Goal: Complete application form: Complete application form

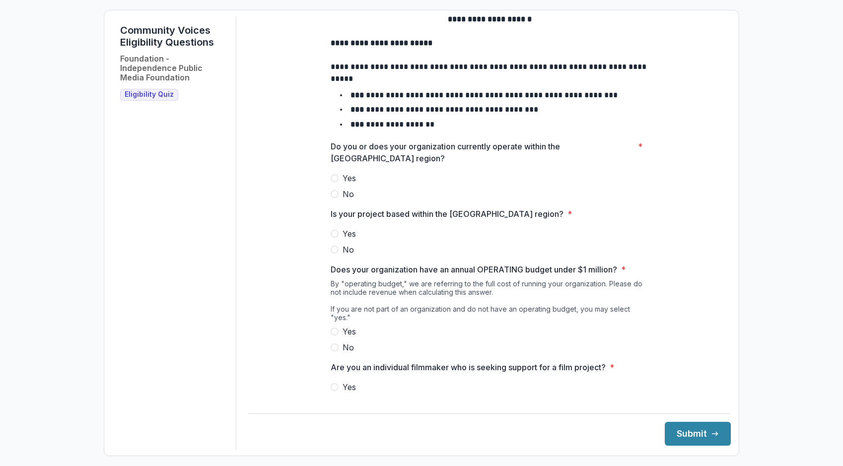
scroll to position [27, 0]
click at [335, 184] on label "Yes" at bounding box center [490, 178] width 318 height 12
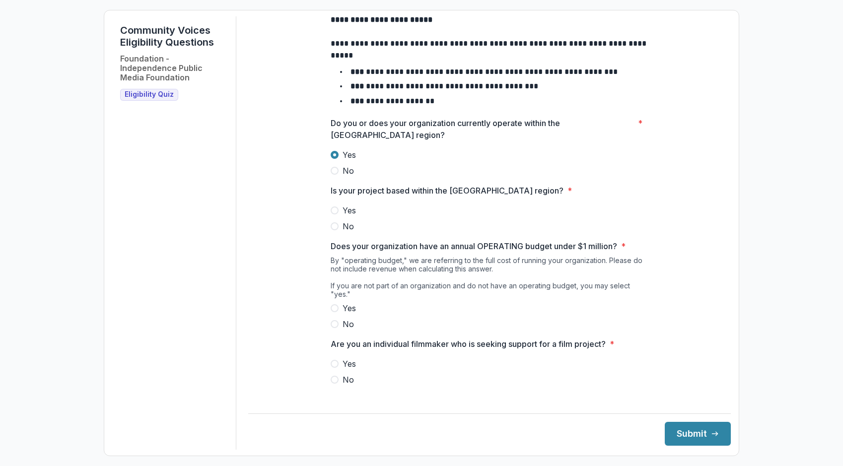
click at [335, 214] on span at bounding box center [335, 210] width 8 height 8
click at [334, 326] on span at bounding box center [335, 324] width 8 height 8
click at [334, 381] on span at bounding box center [335, 380] width 8 height 8
click at [677, 438] on button "Submit" at bounding box center [698, 434] width 66 height 24
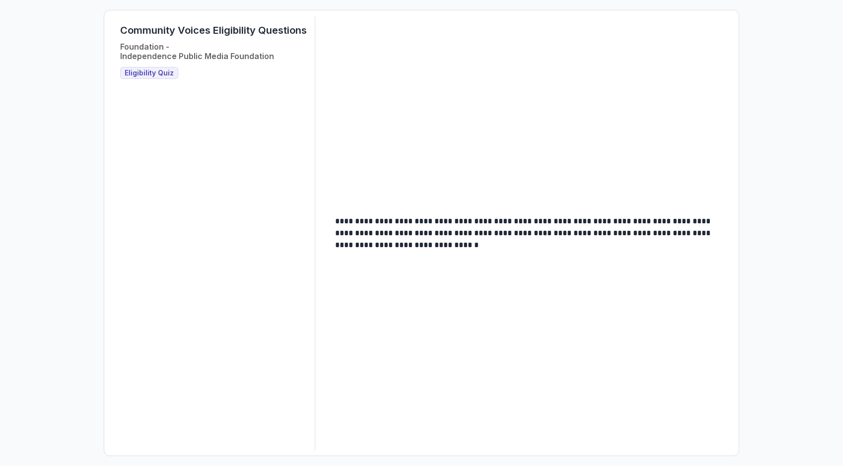
click at [165, 75] on span "Eligibility Quiz" at bounding box center [149, 73] width 49 height 8
click at [147, 74] on span "Eligibility Quiz" at bounding box center [149, 73] width 49 height 8
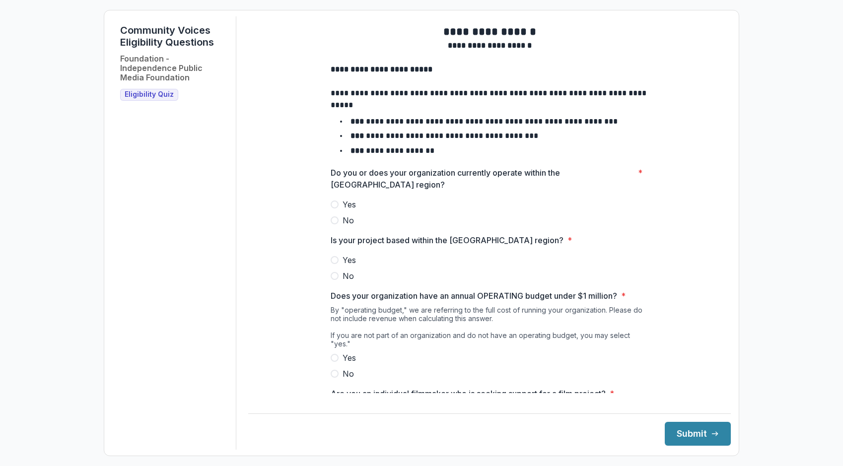
click at [331, 208] on span at bounding box center [335, 204] width 8 height 8
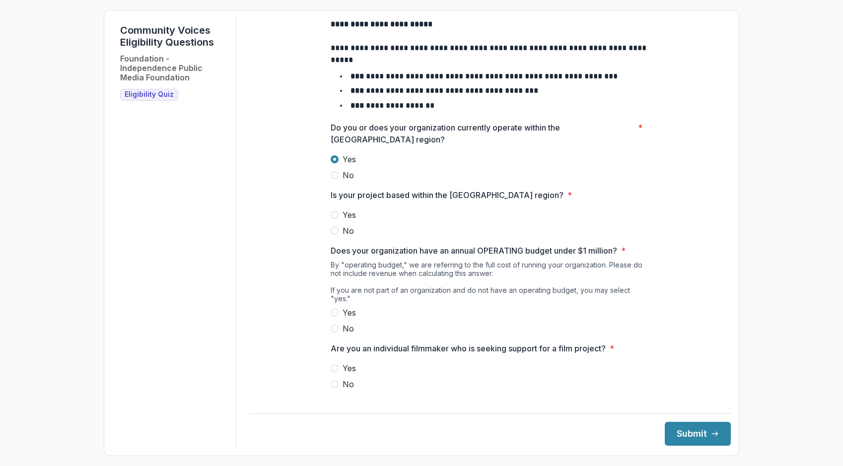
scroll to position [50, 0]
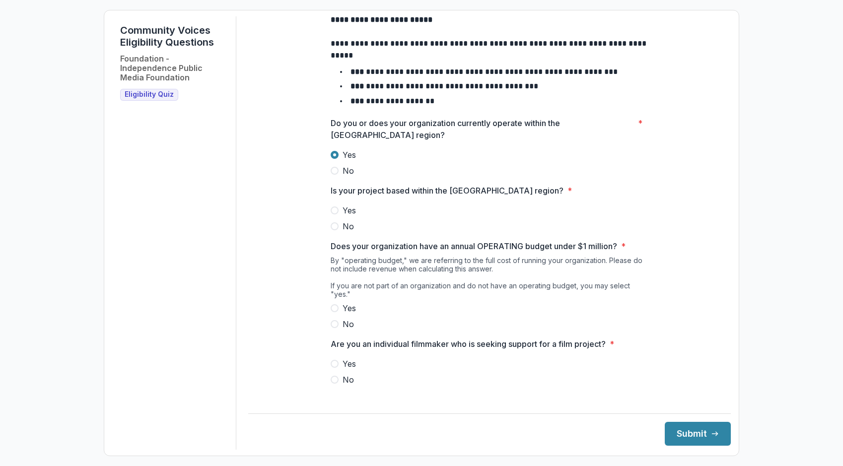
click at [333, 214] on span at bounding box center [335, 210] width 8 height 8
click at [335, 310] on span at bounding box center [335, 308] width 8 height 8
click at [336, 380] on span at bounding box center [335, 380] width 8 height 8
click at [690, 433] on button "Submit" at bounding box center [698, 434] width 66 height 24
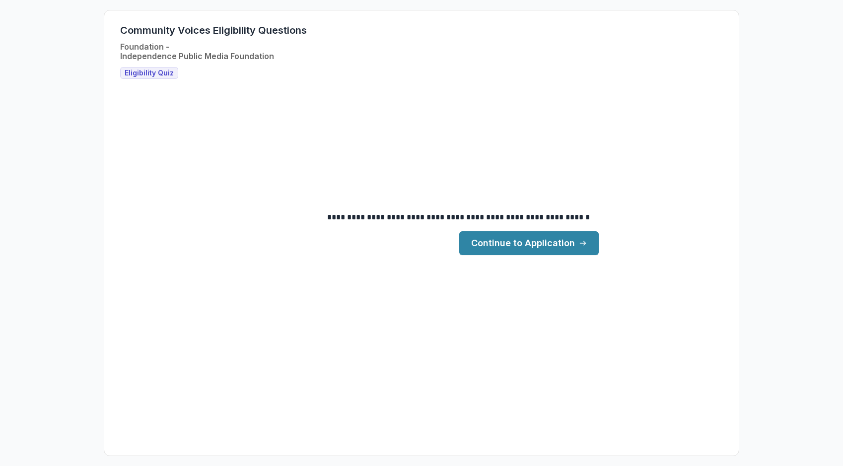
click at [538, 250] on link "Continue to Application" at bounding box center [528, 243] width 139 height 24
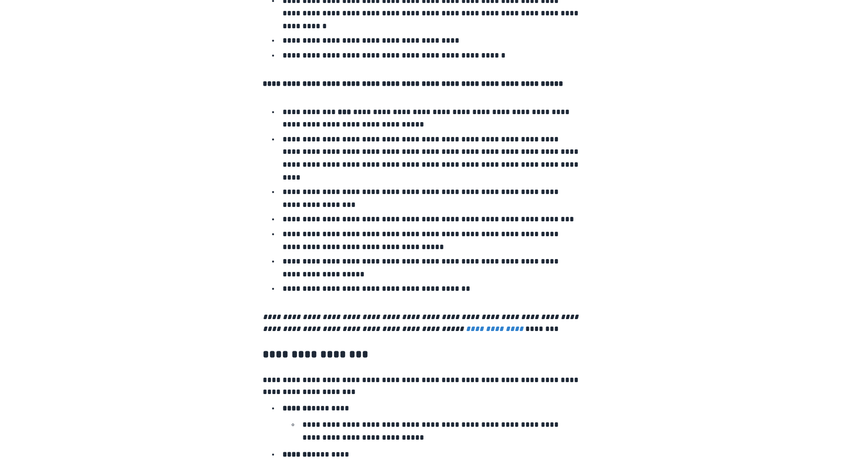
scroll to position [1596, 0]
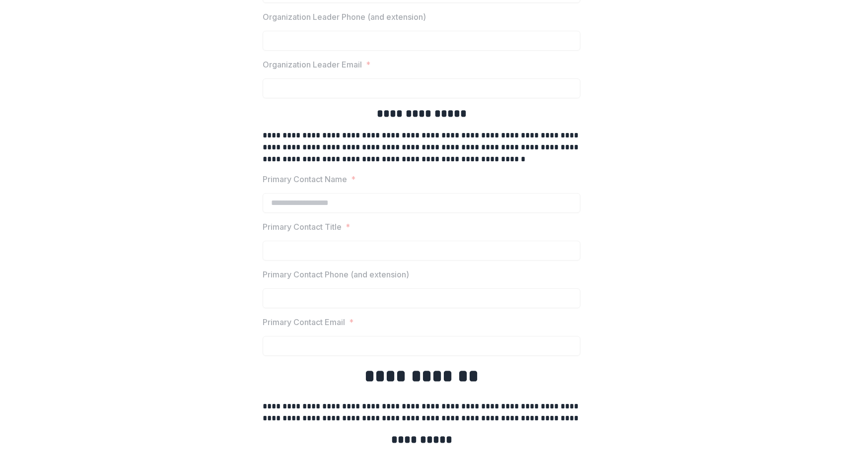
scroll to position [2254, 0]
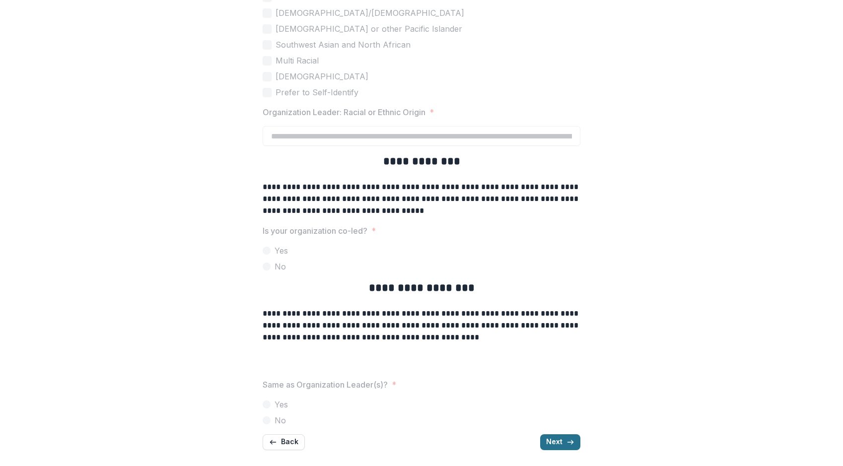
click at [550, 440] on button "Next" at bounding box center [560, 442] width 40 height 16
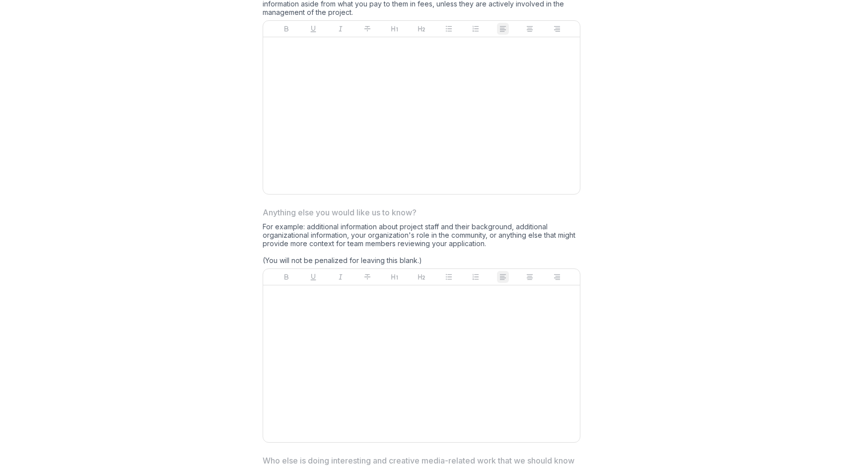
scroll to position [2703, 0]
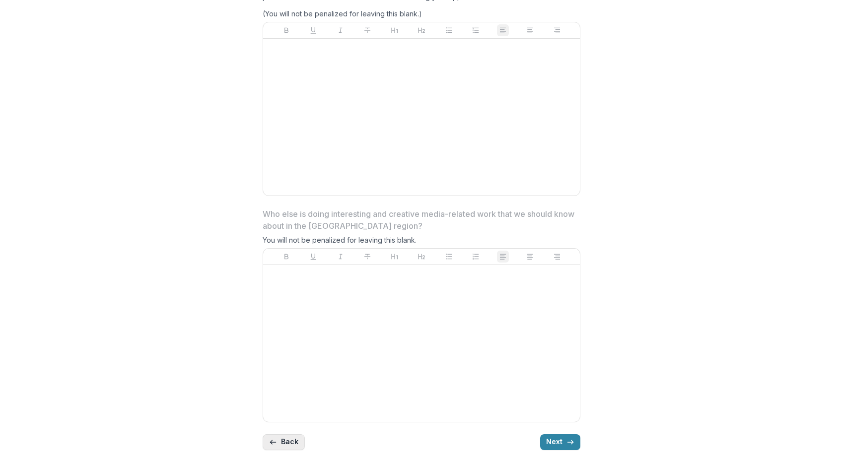
click at [274, 444] on icon "button" at bounding box center [273, 442] width 8 height 8
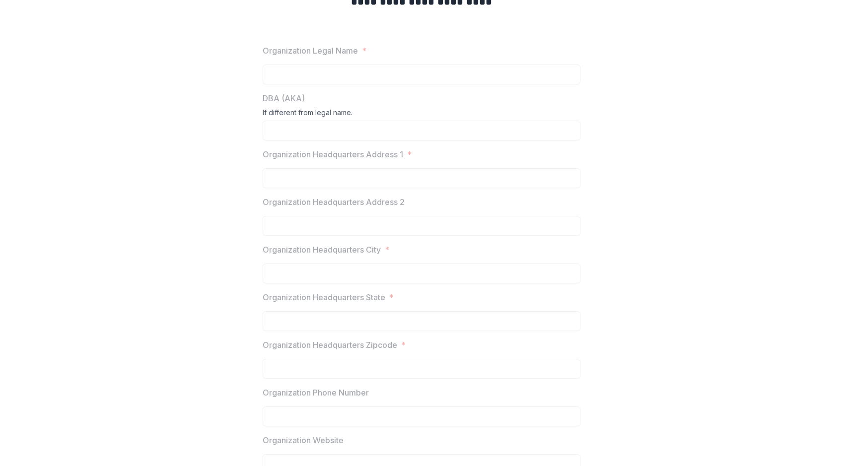
scroll to position [0, 0]
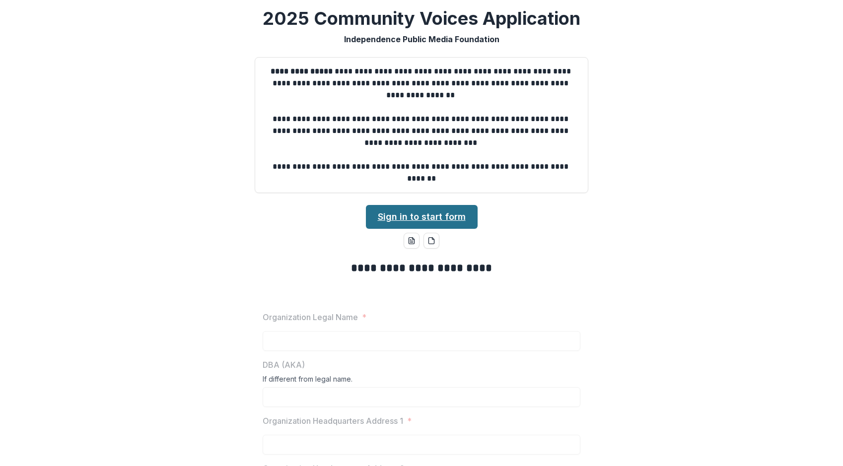
click at [444, 218] on link "Sign in to start form" at bounding box center [422, 217] width 112 height 24
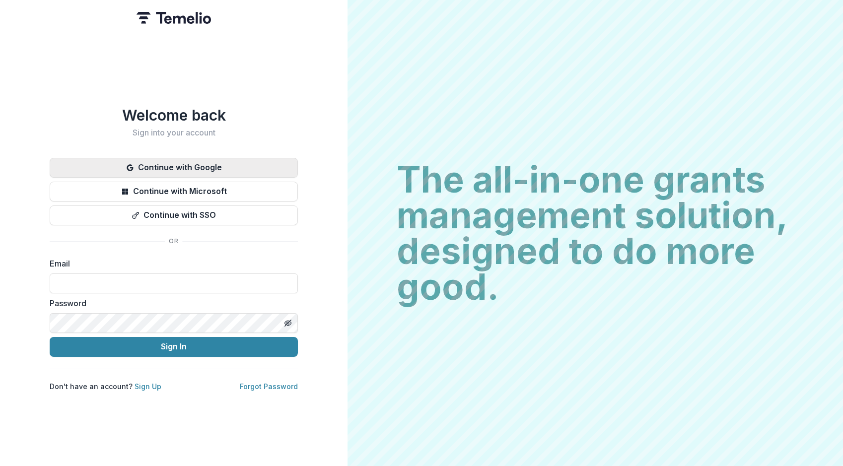
click at [168, 161] on button "Continue with Google" at bounding box center [174, 168] width 248 height 20
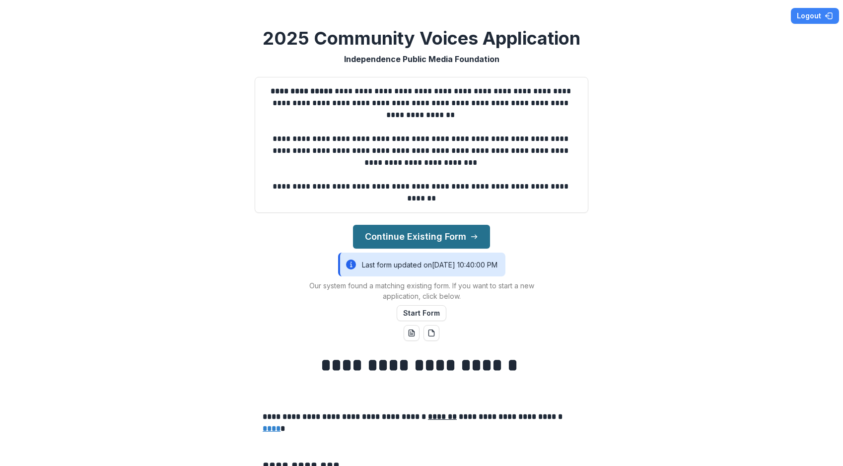
click at [423, 239] on button "Continue Existing Form" at bounding box center [421, 237] width 137 height 24
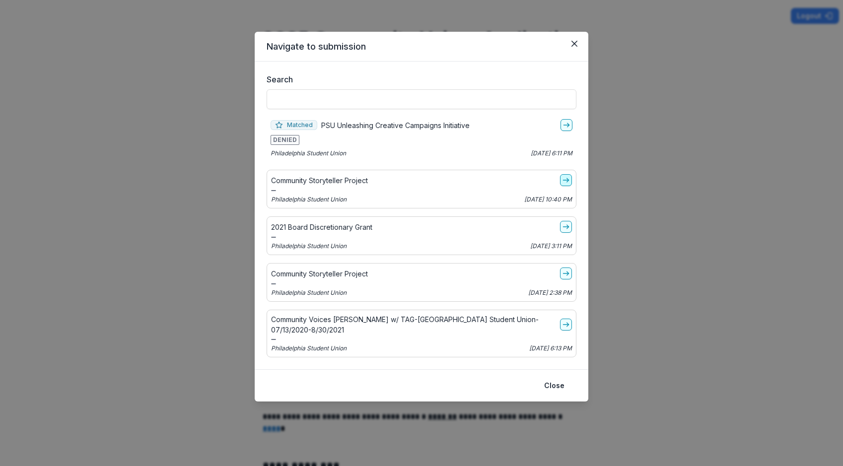
click at [563, 182] on icon "go-to" at bounding box center [566, 180] width 8 height 8
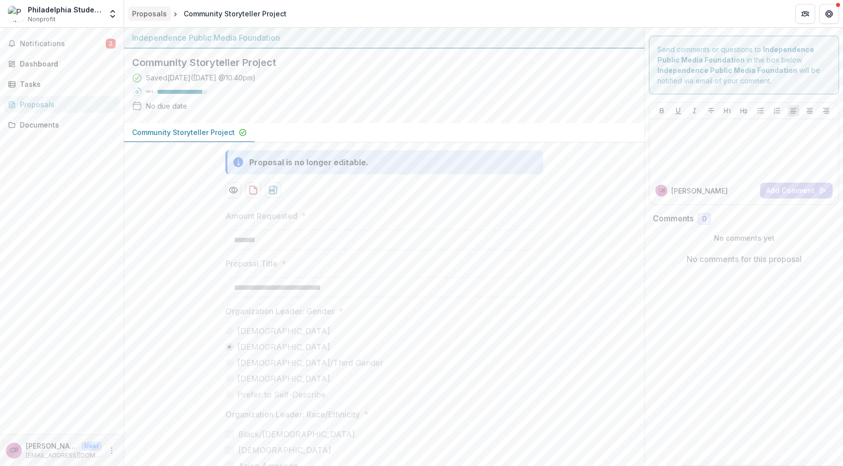
click at [157, 18] on div "Proposals" at bounding box center [149, 13] width 35 height 10
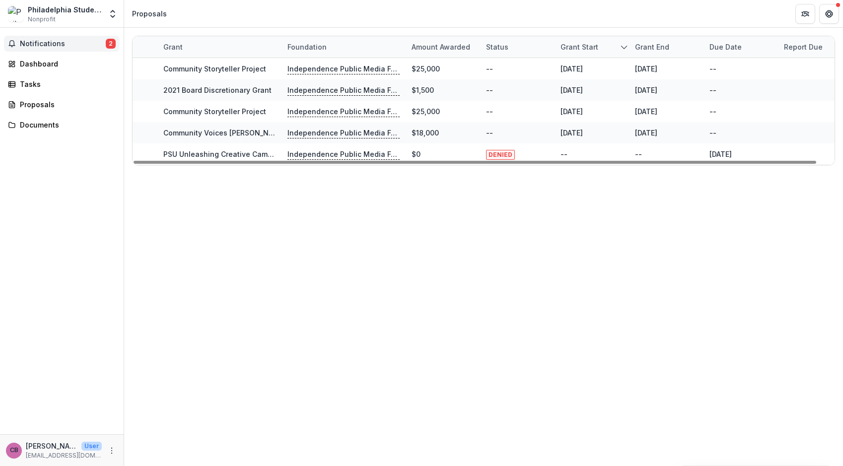
click at [68, 42] on span "Notifications" at bounding box center [63, 44] width 86 height 8
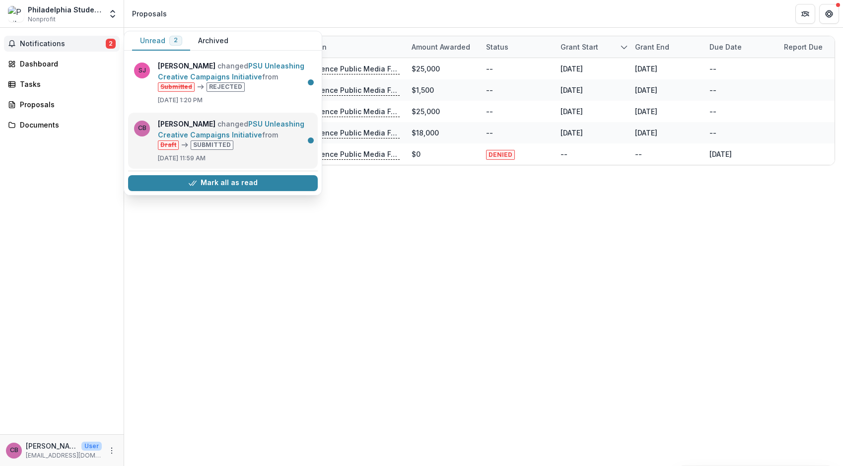
click at [229, 139] on link "PSU Unleashing Creative Campaigns Initiative" at bounding box center [231, 129] width 146 height 19
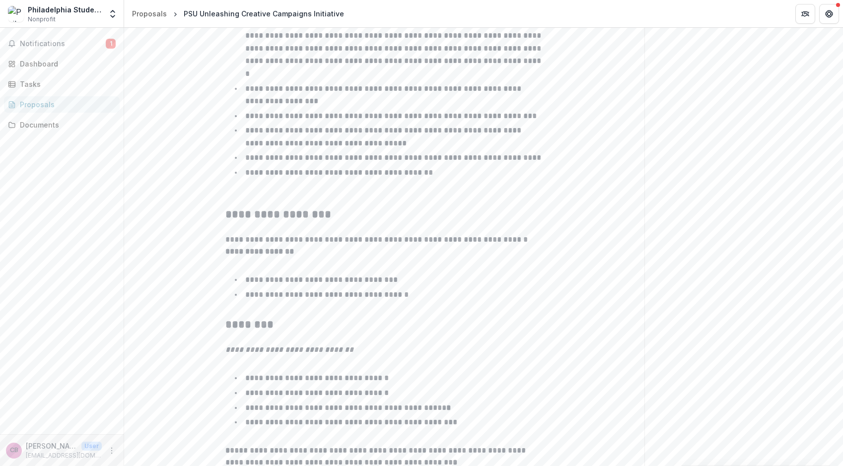
scroll to position [586, 0]
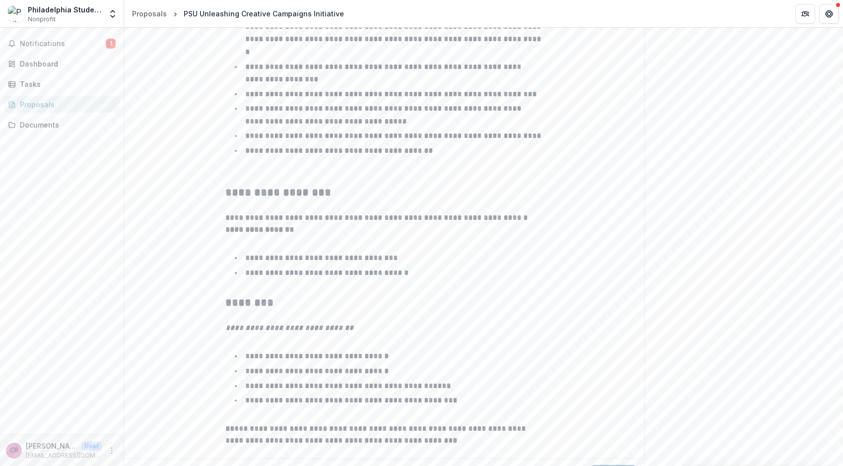
click at [620, 466] on icon "button" at bounding box center [624, 475] width 8 height 8
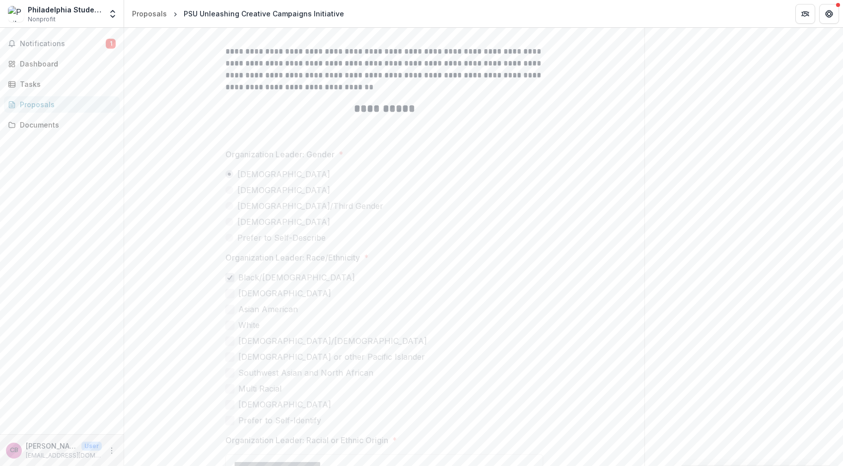
scroll to position [2548, 0]
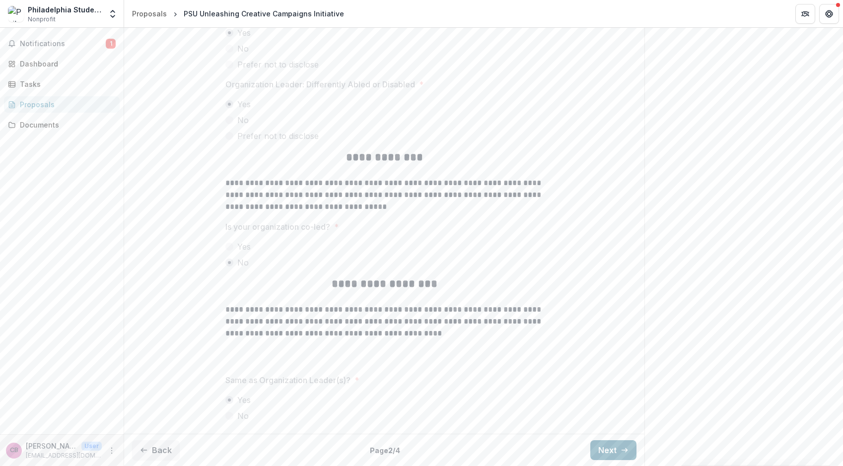
click at [599, 451] on button "Next" at bounding box center [613, 450] width 46 height 20
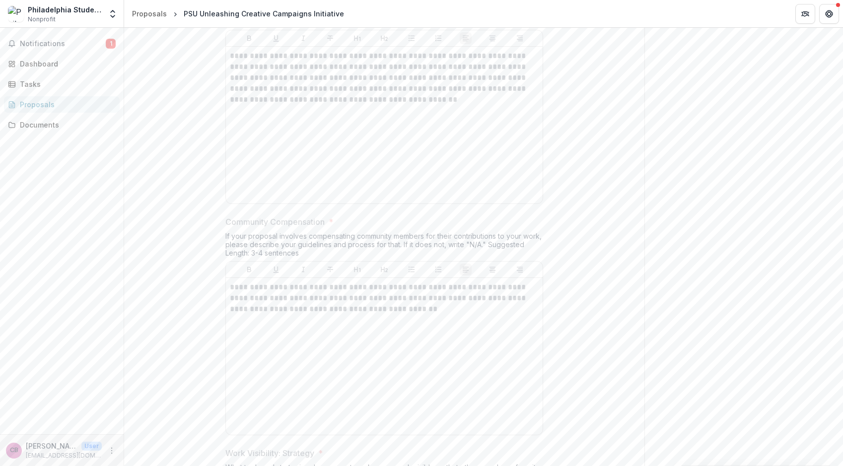
scroll to position [887, 0]
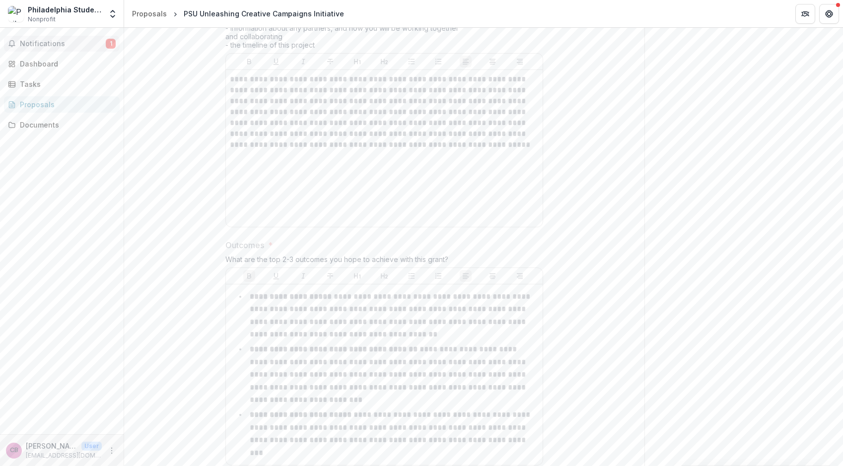
click at [70, 46] on span "Notifications" at bounding box center [63, 44] width 86 height 8
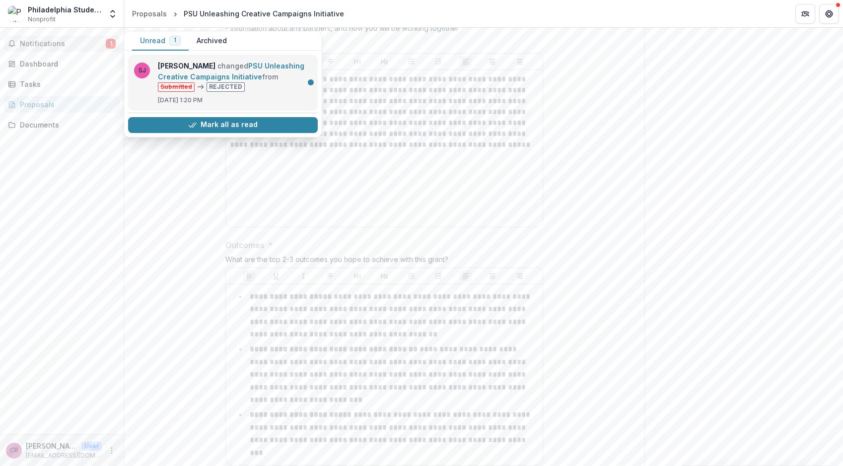
click at [257, 81] on link "PSU Unleashing Creative Campaigns Initiative" at bounding box center [231, 71] width 146 height 19
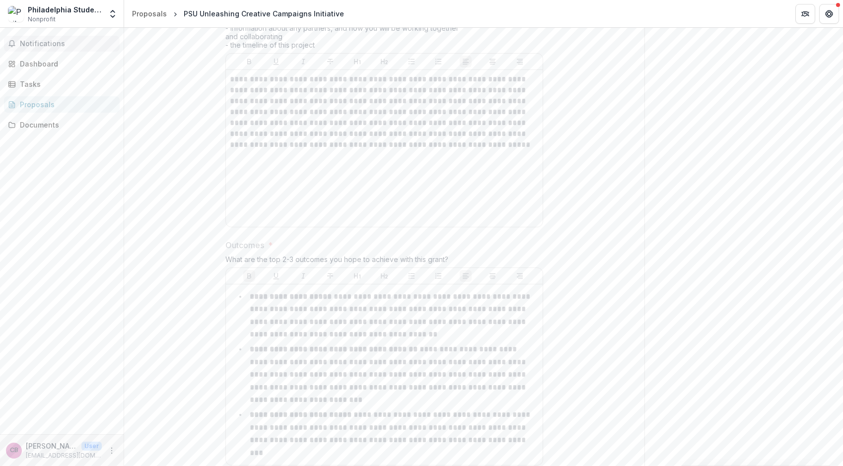
click at [73, 44] on span "Notifications" at bounding box center [68, 44] width 96 height 8
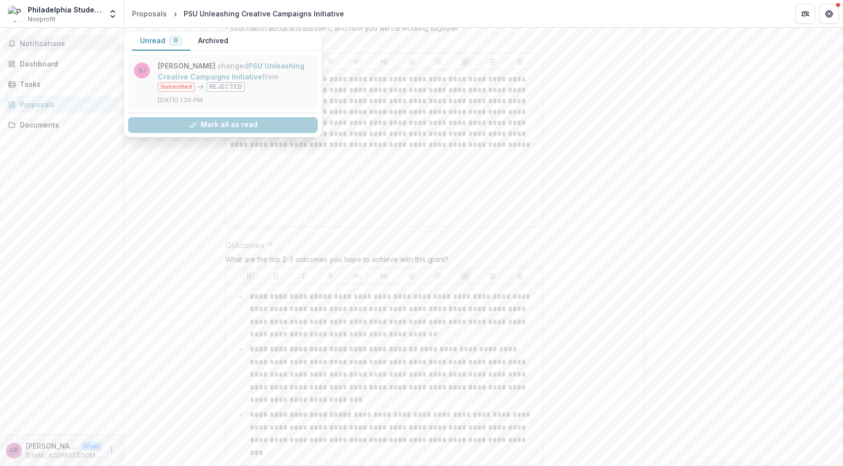
click at [177, 81] on link "PSU Unleashing Creative Campaigns Initiative" at bounding box center [231, 71] width 146 height 19
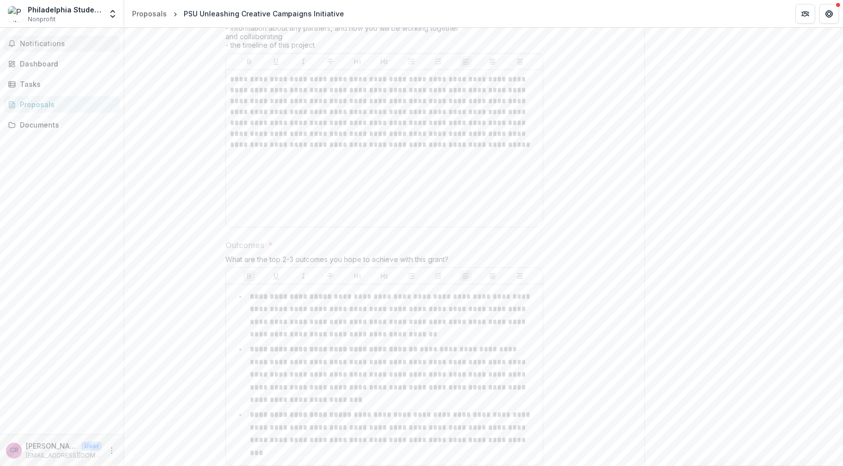
click at [64, 45] on span "Notifications" at bounding box center [68, 44] width 96 height 8
click at [52, 8] on div "Philadelphia Student Union" at bounding box center [65, 9] width 74 height 10
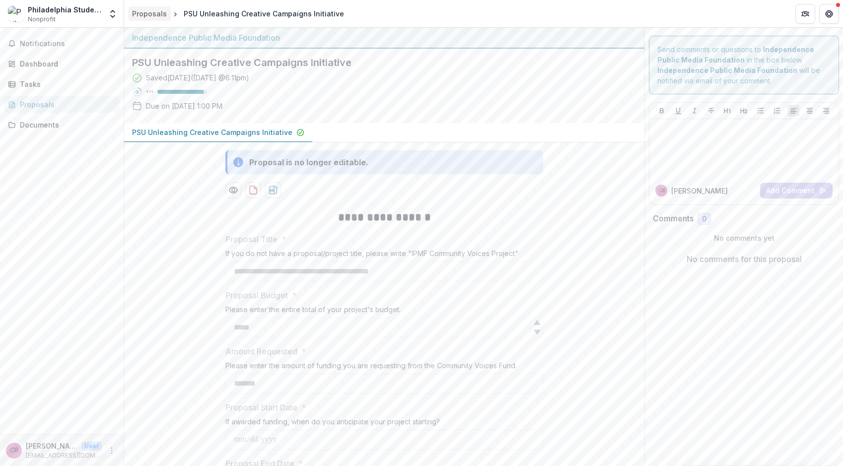
click at [145, 13] on div "Proposals" at bounding box center [149, 13] width 35 height 10
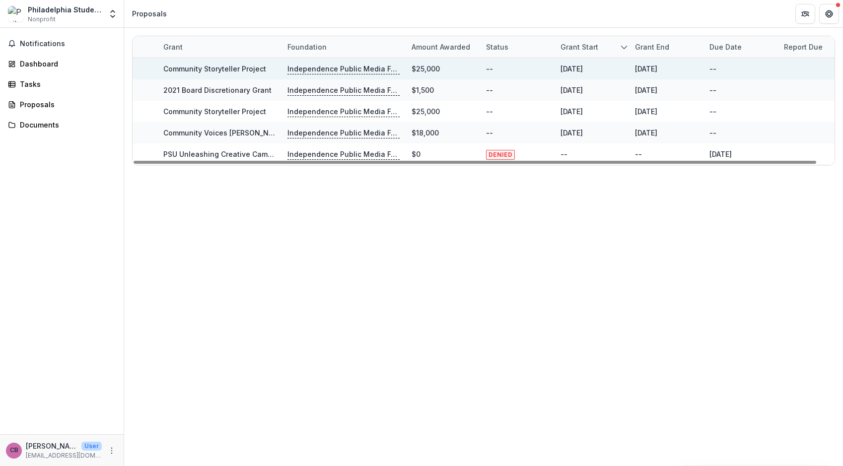
scroll to position [0, 1]
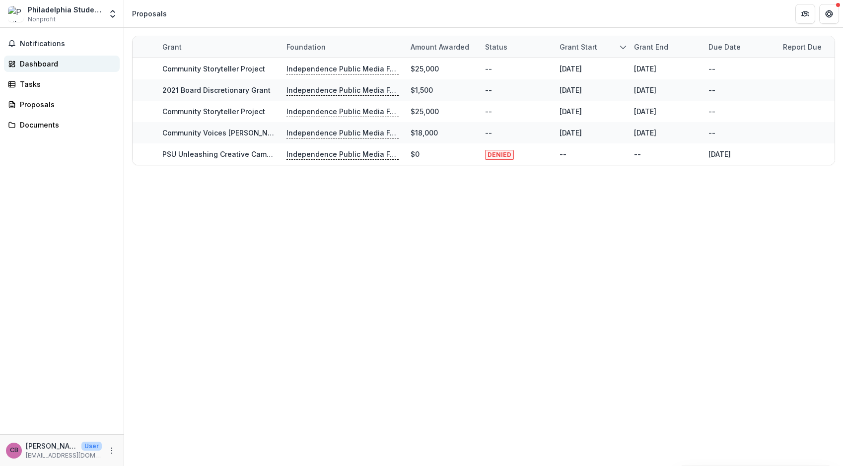
click at [42, 68] on div "Dashboard" at bounding box center [66, 64] width 92 height 10
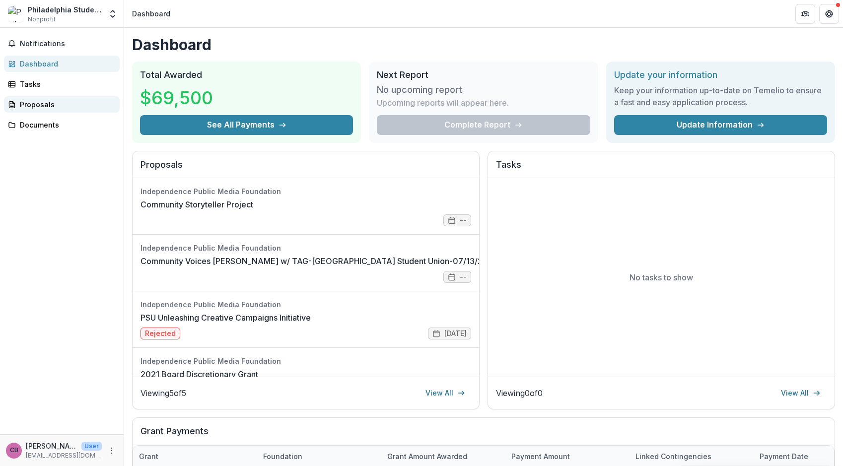
click at [47, 100] on div "Proposals" at bounding box center [66, 104] width 92 height 10
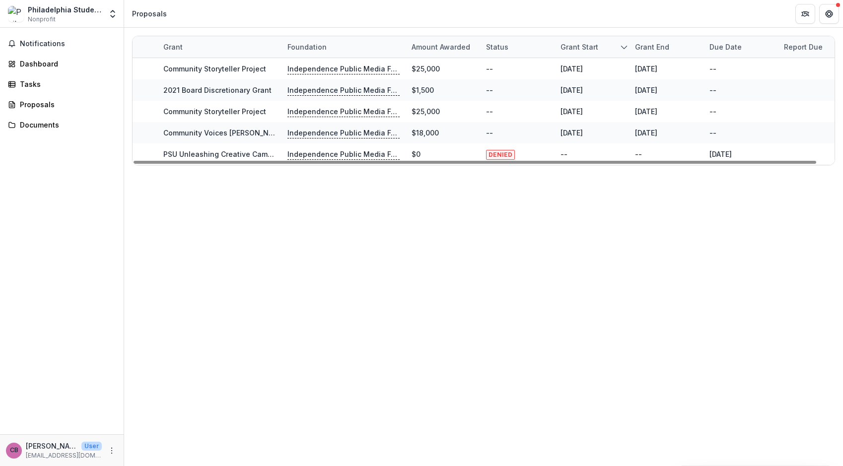
click at [17, 13] on img at bounding box center [16, 14] width 16 height 16
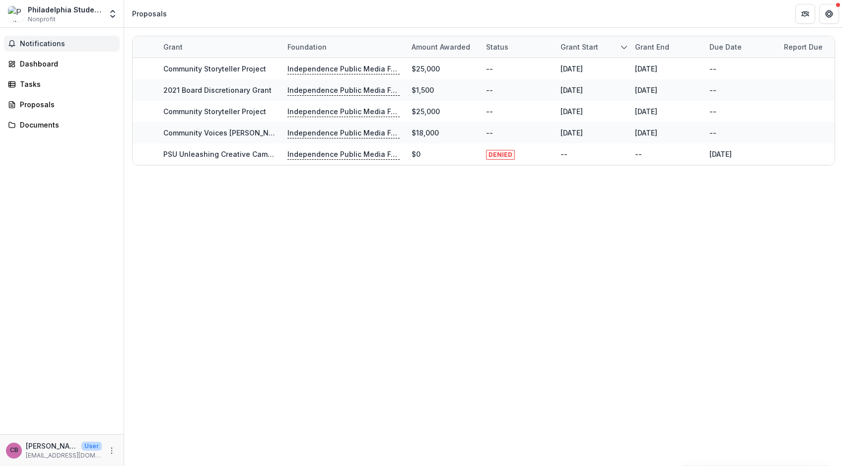
click at [35, 42] on span "Notifications" at bounding box center [68, 44] width 96 height 8
click at [36, 62] on div "Dashboard" at bounding box center [66, 64] width 92 height 10
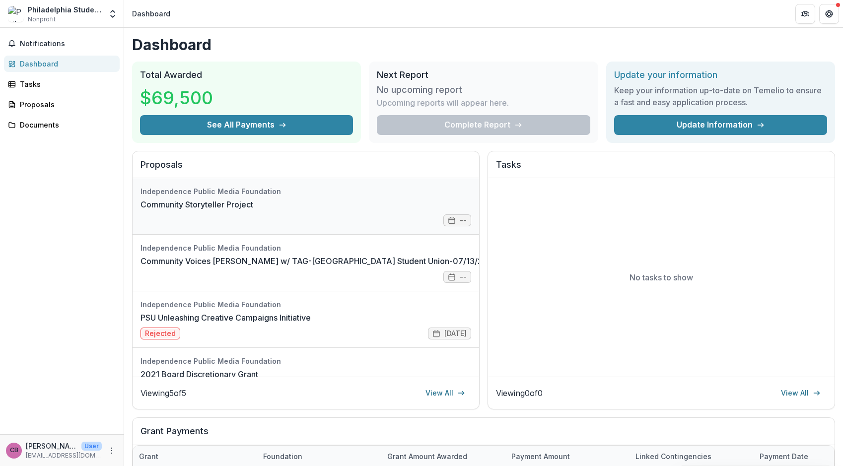
click at [253, 199] on link "Community Storyteller Project" at bounding box center [196, 205] width 113 height 12
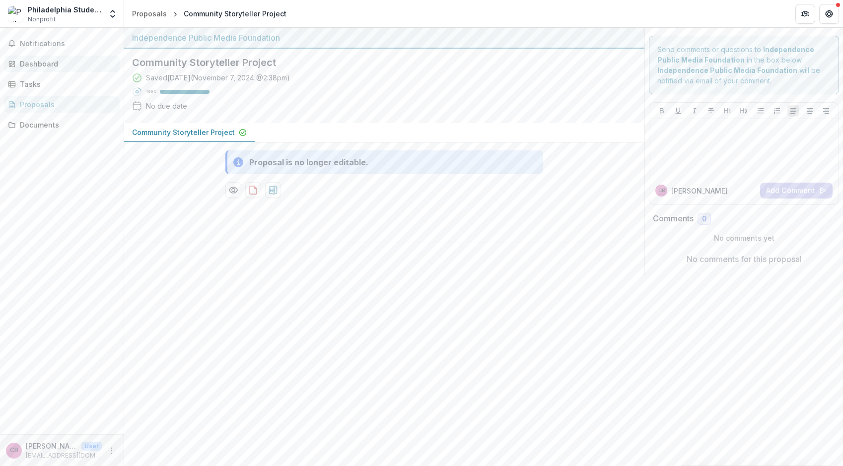
click at [23, 65] on div "Dashboard" at bounding box center [66, 64] width 92 height 10
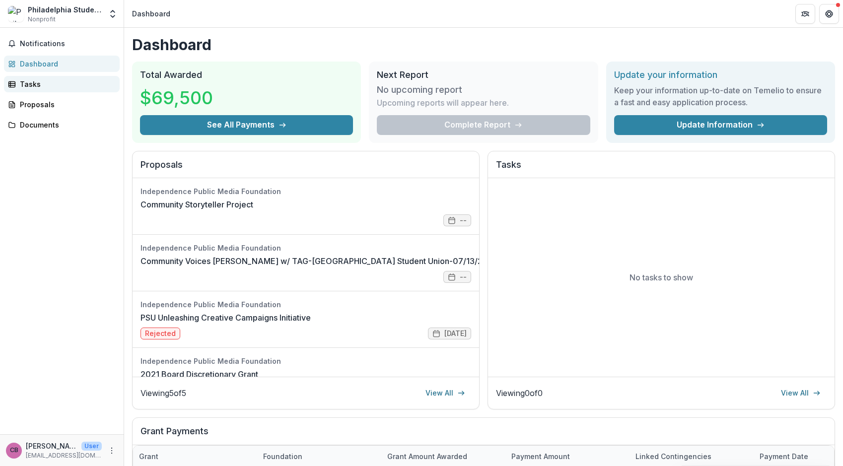
click at [27, 85] on div "Tasks" at bounding box center [66, 84] width 92 height 10
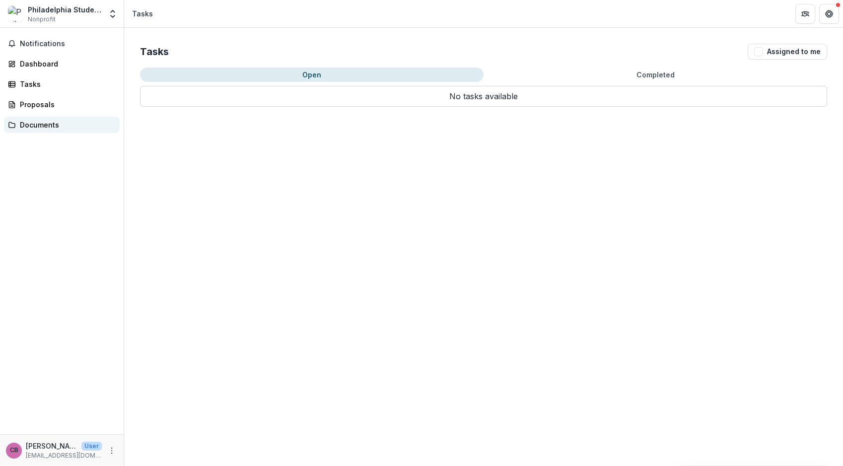
click at [35, 124] on div "Documents" at bounding box center [66, 125] width 92 height 10
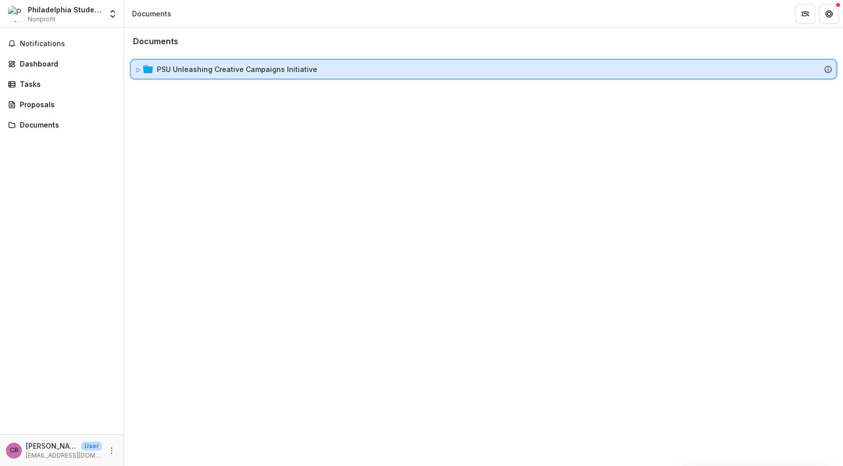
click at [138, 68] on icon at bounding box center [138, 70] width 6 height 6
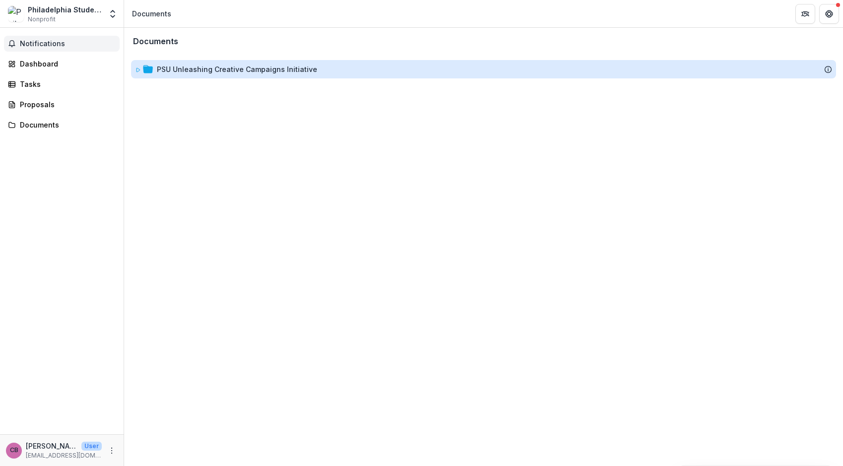
click at [56, 47] on span "Notifications" at bounding box center [68, 44] width 96 height 8
click at [47, 64] on div "Dashboard" at bounding box center [66, 64] width 92 height 10
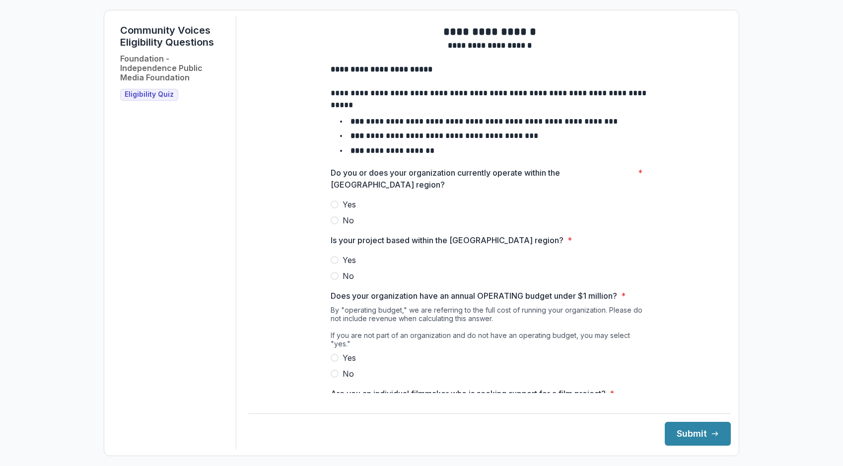
scroll to position [50, 0]
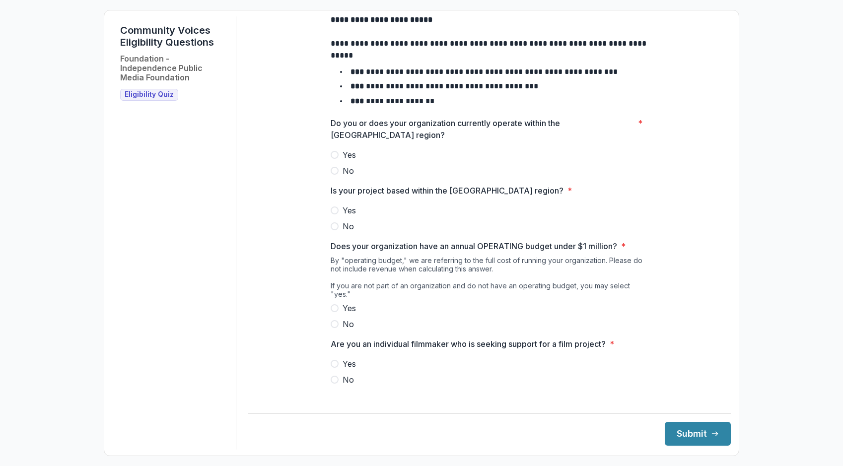
click at [331, 159] on span at bounding box center [335, 155] width 8 height 8
click at [334, 214] on span at bounding box center [335, 210] width 8 height 8
click at [338, 306] on label "Yes" at bounding box center [490, 308] width 318 height 12
click at [335, 378] on span at bounding box center [335, 380] width 8 height 8
click at [685, 441] on button "Submit" at bounding box center [698, 434] width 66 height 24
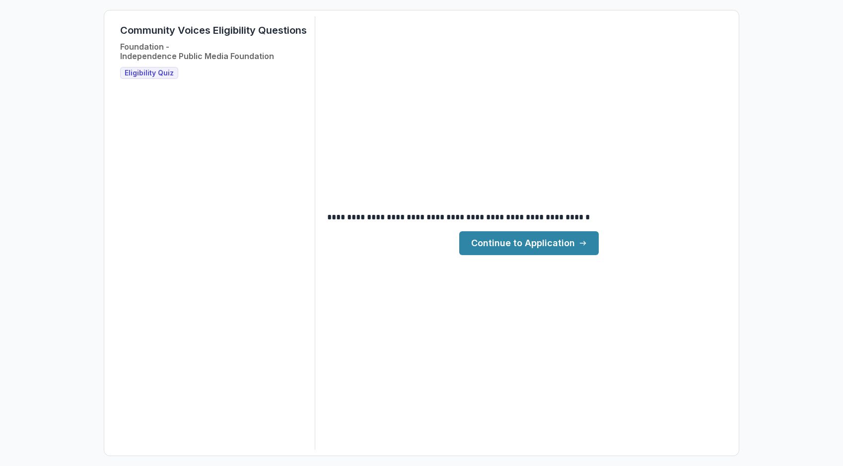
click at [525, 252] on link "Continue to Application" at bounding box center [528, 243] width 139 height 24
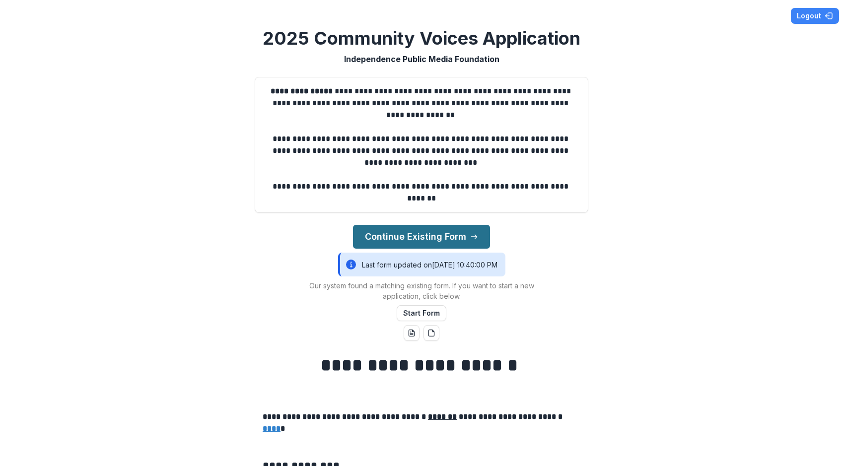
click at [414, 238] on button "Continue Existing Form" at bounding box center [421, 237] width 137 height 24
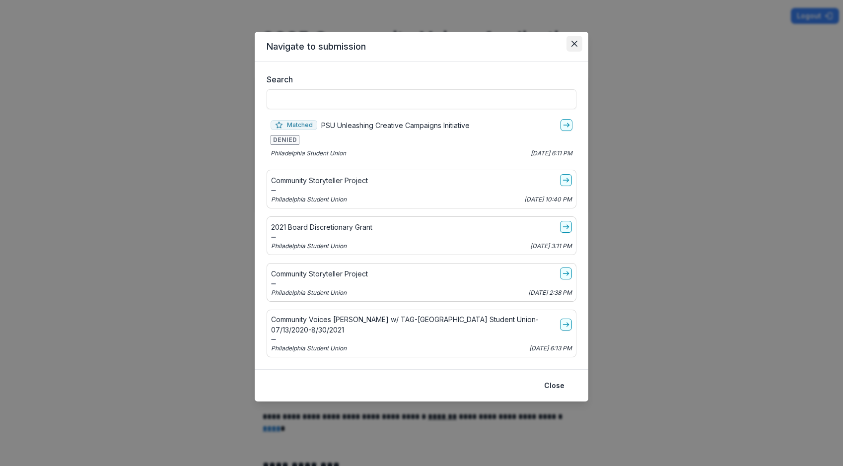
click at [571, 45] on icon "Close" at bounding box center [574, 44] width 6 height 6
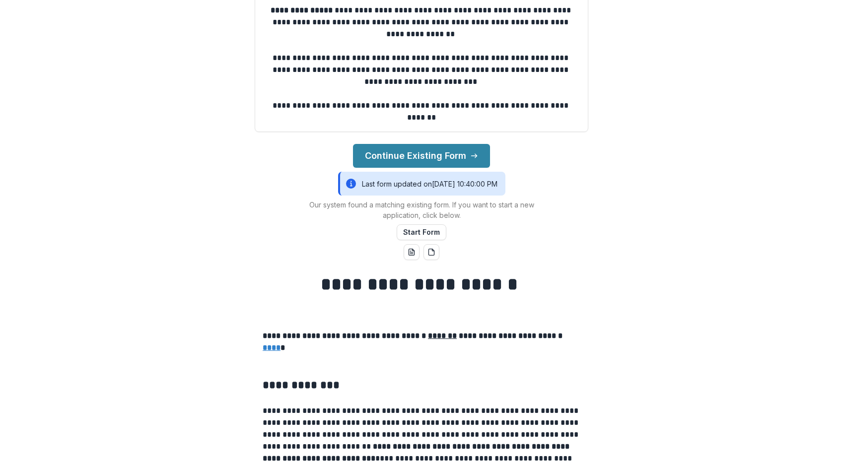
scroll to position [83, 0]
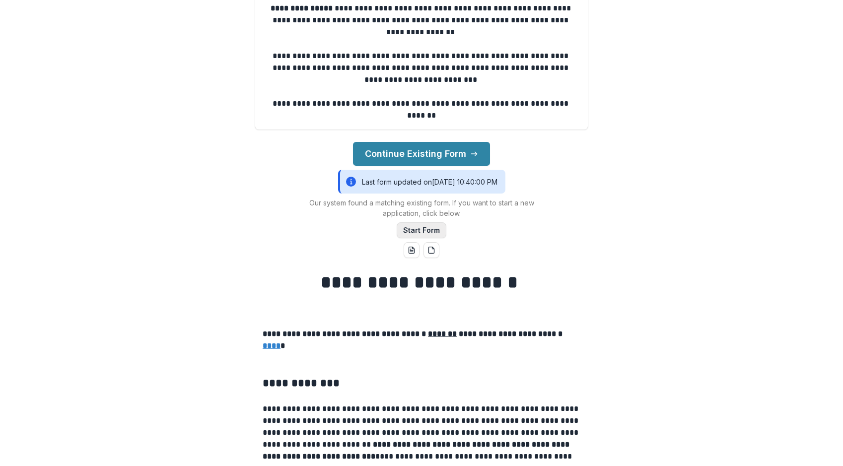
click at [422, 232] on button "Start Form" at bounding box center [422, 230] width 50 height 16
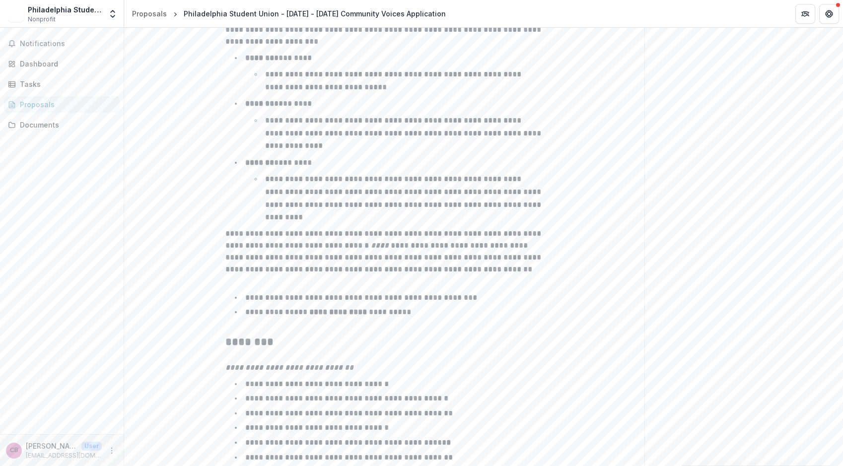
scroll to position [1518, 0]
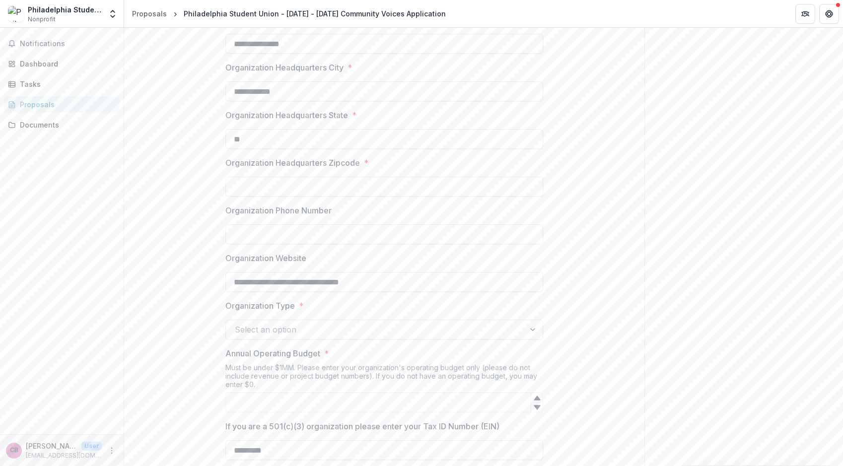
scroll to position [340, 0]
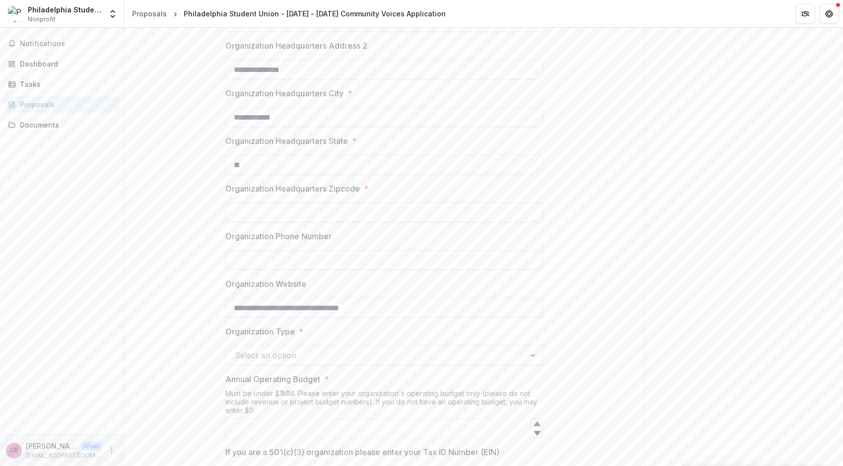
click at [339, 221] on input "Organization Headquarters Zipcode *" at bounding box center [384, 212] width 318 height 20
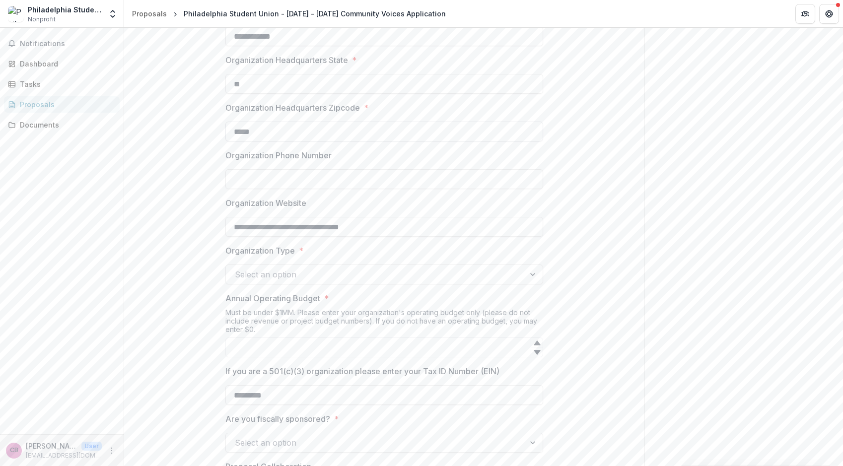
scroll to position [432, 0]
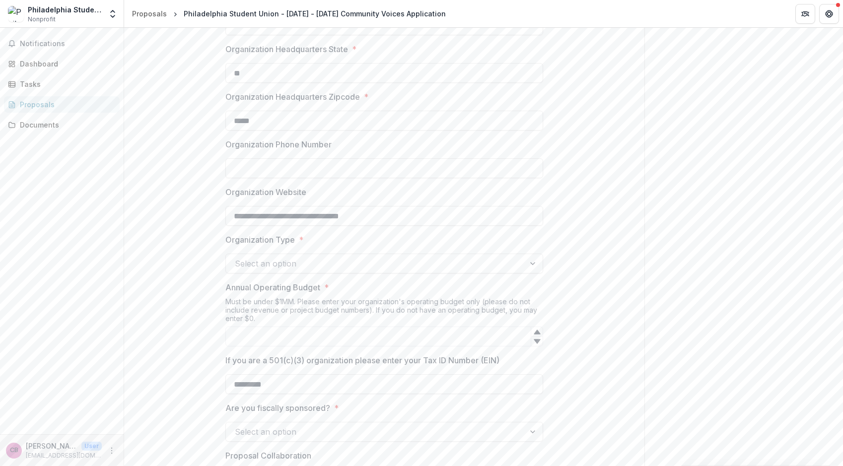
type input "*****"
click at [290, 261] on div at bounding box center [375, 264] width 281 height 14
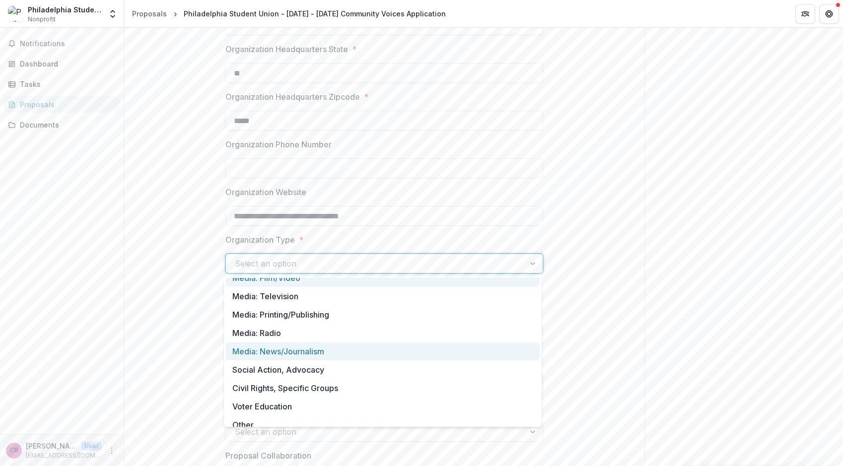
scroll to position [16, 0]
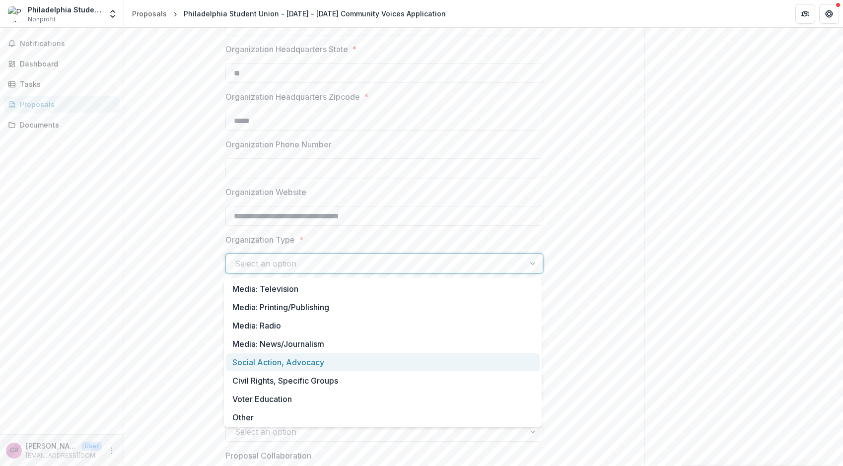
click at [301, 361] on div "Social Action, Advocacy" at bounding box center [383, 362] width 314 height 18
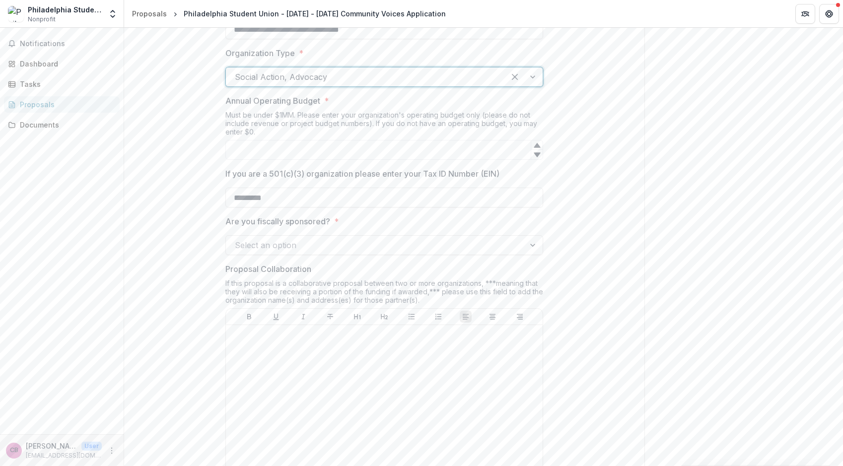
scroll to position [620, 0]
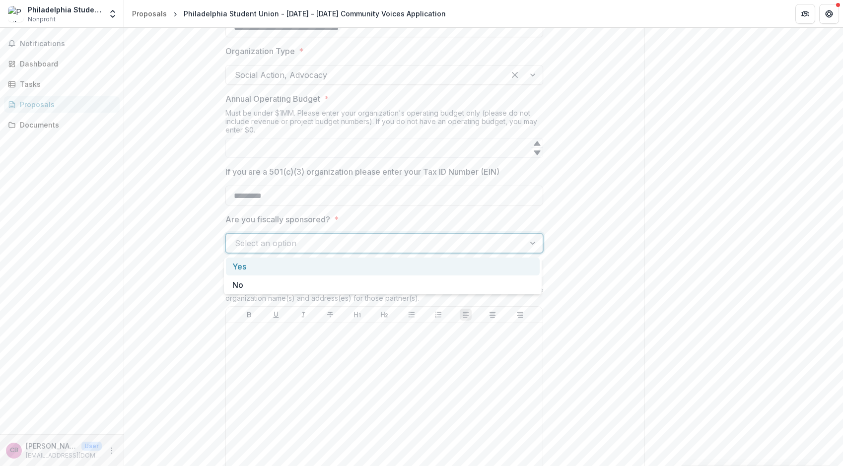
click at [273, 245] on div at bounding box center [375, 243] width 281 height 14
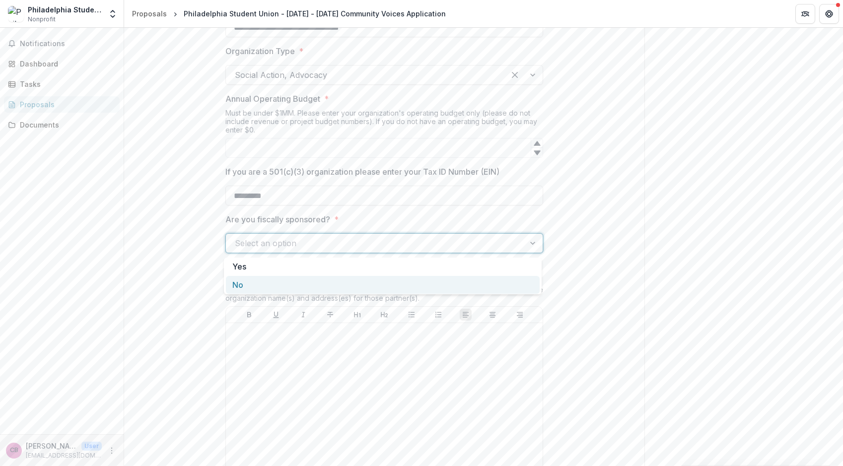
click at [265, 290] on div "No" at bounding box center [383, 285] width 314 height 18
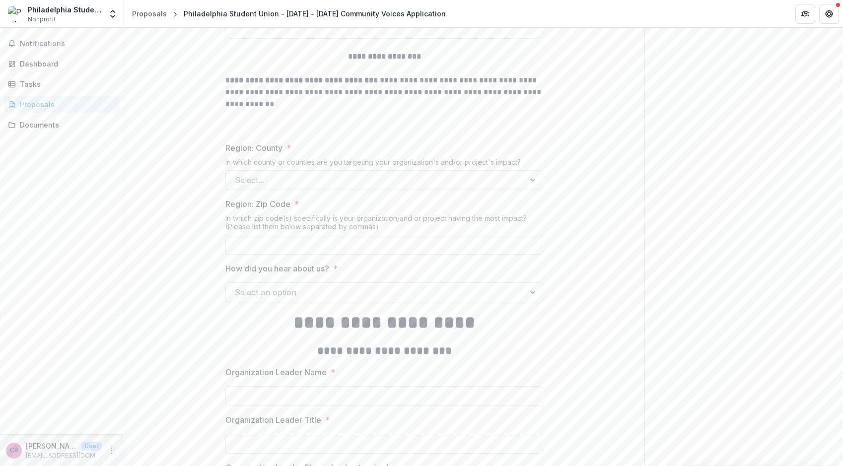
scroll to position [1064, 0]
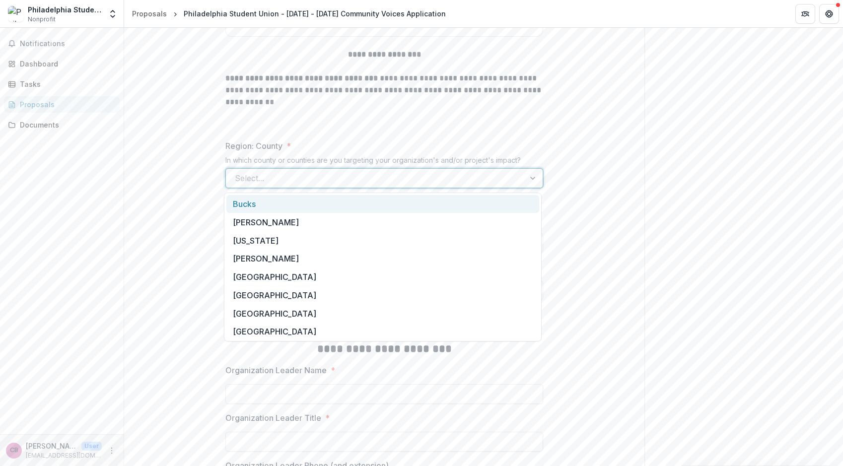
click at [270, 176] on div at bounding box center [375, 178] width 281 height 14
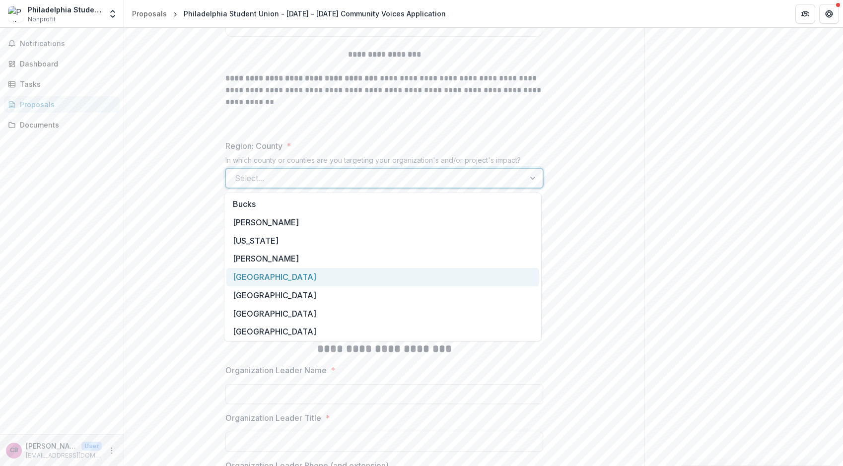
click at [276, 277] on div "[GEOGRAPHIC_DATA]" at bounding box center [382, 277] width 313 height 18
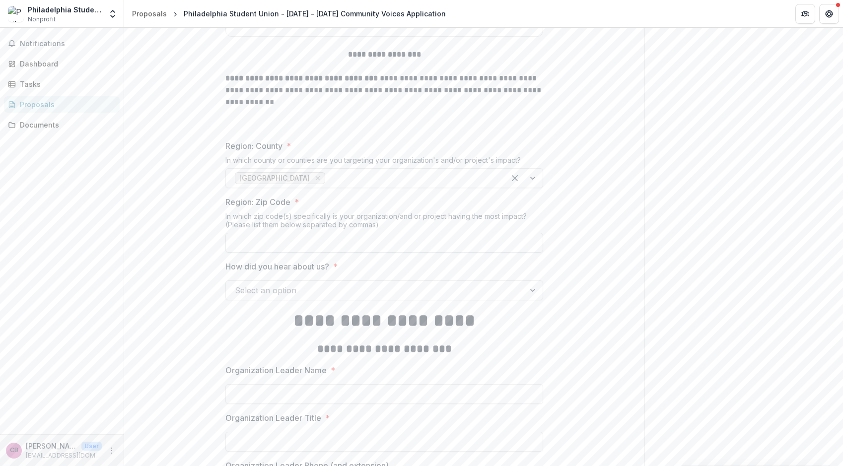
click at [265, 239] on input "Region: Zip Code *" at bounding box center [384, 243] width 318 height 20
type input "*****"
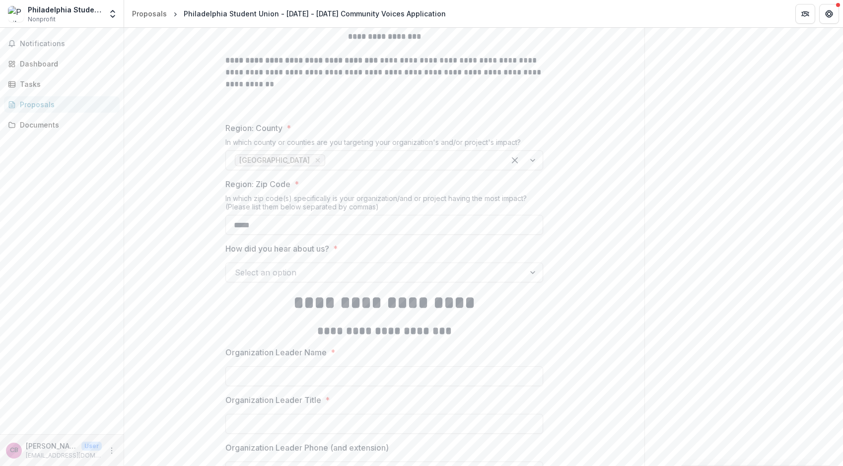
scroll to position [1084, 0]
click at [311, 269] on div at bounding box center [375, 271] width 281 height 14
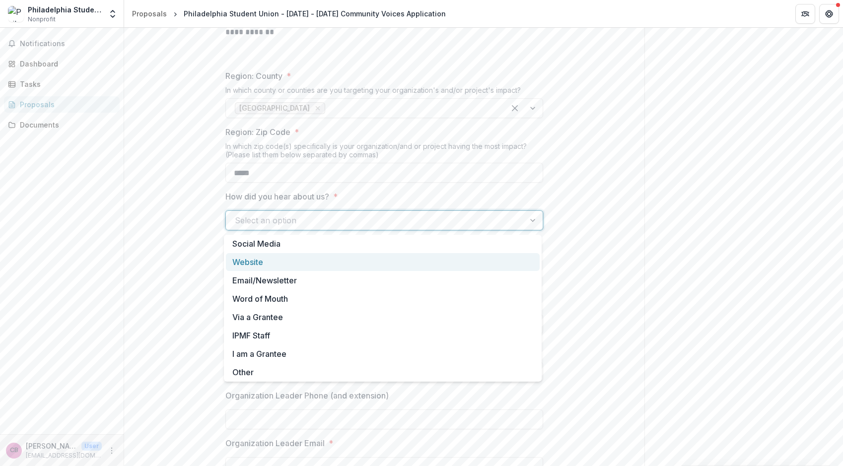
scroll to position [1135, 0]
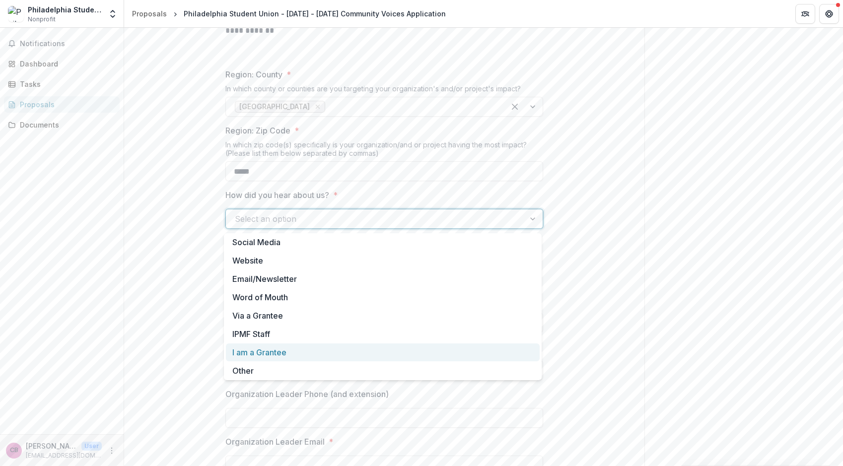
click at [277, 352] on div "I am a Grantee" at bounding box center [383, 352] width 314 height 18
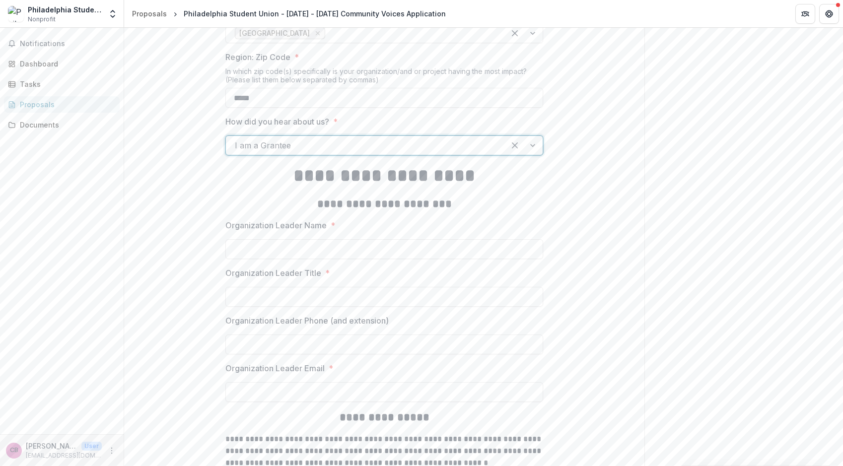
scroll to position [1266, 0]
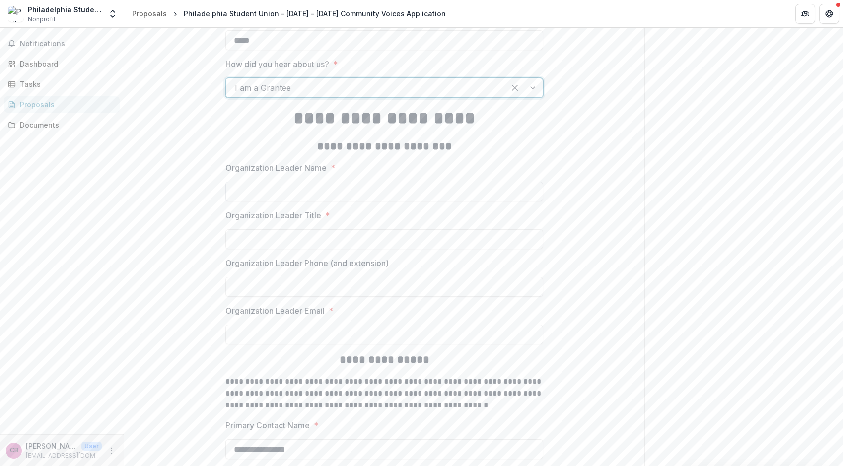
click at [254, 201] on input "Organization Leader Name *" at bounding box center [384, 192] width 318 height 20
type input "**********"
click at [248, 246] on input "Organization Leader Title *" at bounding box center [384, 239] width 318 height 20
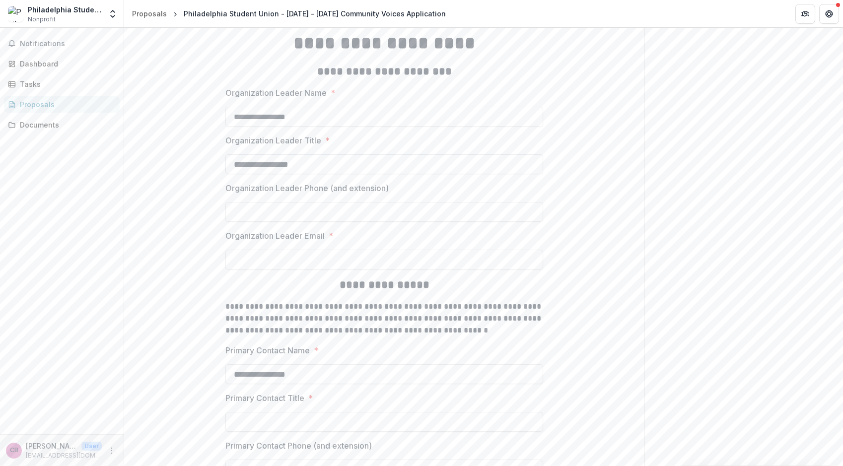
scroll to position [1345, 0]
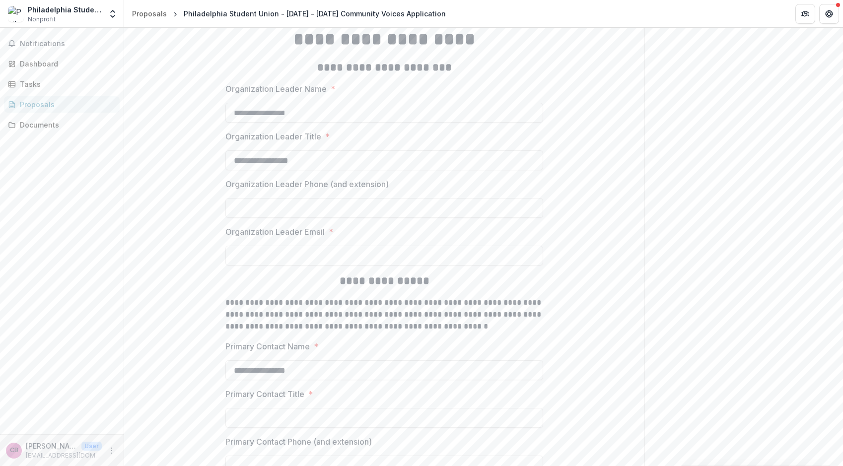
type input "**********"
click at [262, 270] on div "**********" at bounding box center [384, 42] width 318 height 2435
click at [262, 250] on input "Organization Leader Email *" at bounding box center [384, 256] width 318 height 20
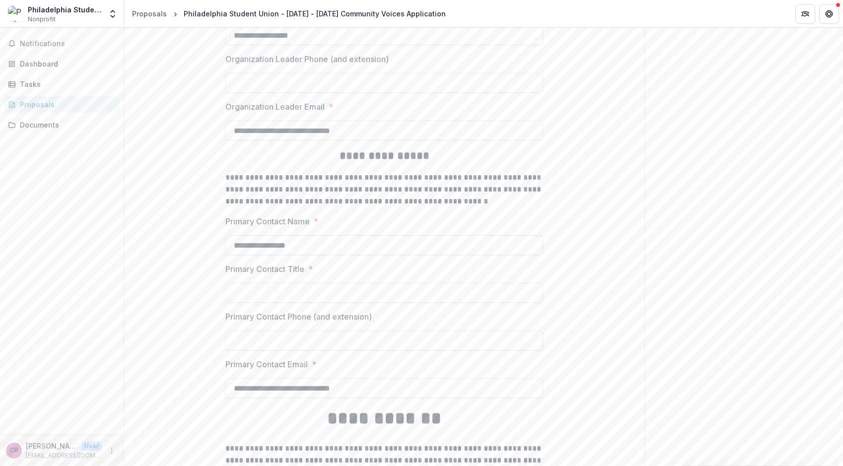
scroll to position [1471, 0]
type input "**********"
click at [273, 295] on input "Primary Contact Title *" at bounding box center [384, 292] width 318 height 20
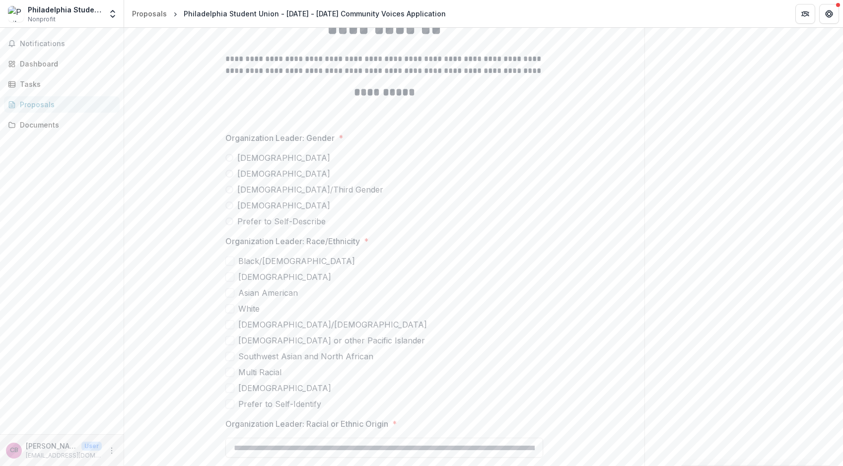
scroll to position [1865, 0]
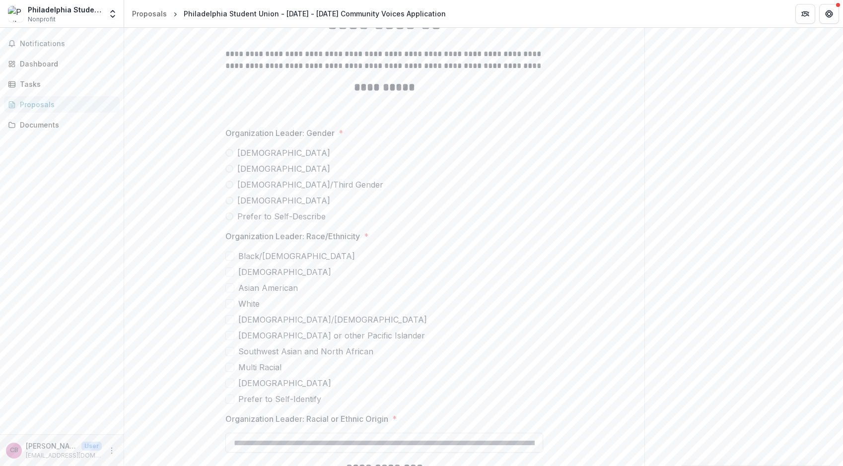
type input "**********"
click at [230, 155] on span at bounding box center [229, 153] width 8 height 8
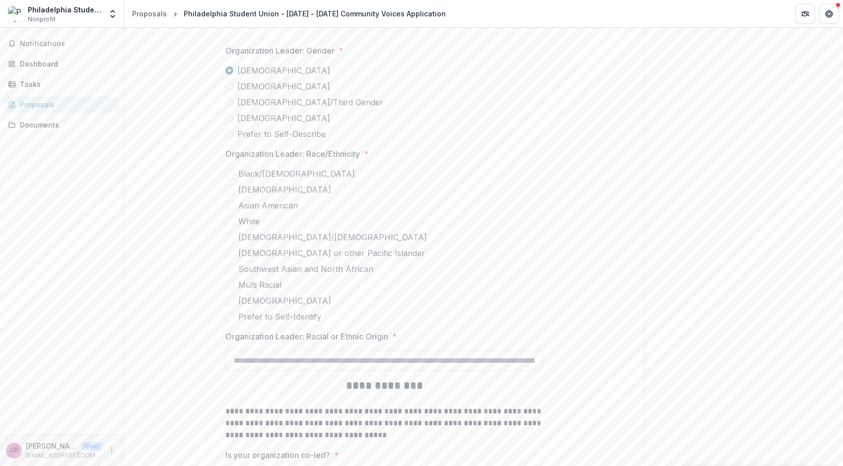
scroll to position [1948, 0]
click at [233, 178] on label "Black/[DEMOGRAPHIC_DATA]" at bounding box center [384, 173] width 318 height 12
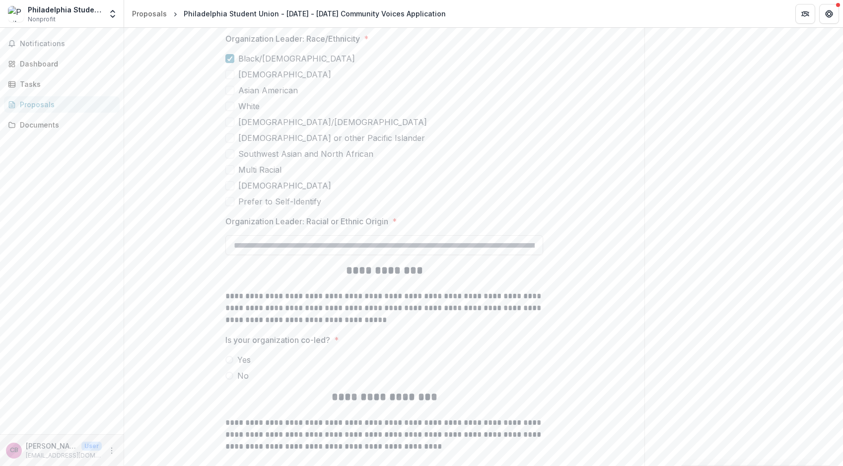
scroll to position [2063, 0]
click at [273, 250] on input "Organization Leader: Racial or Ethnic Origin *" at bounding box center [384, 245] width 318 height 20
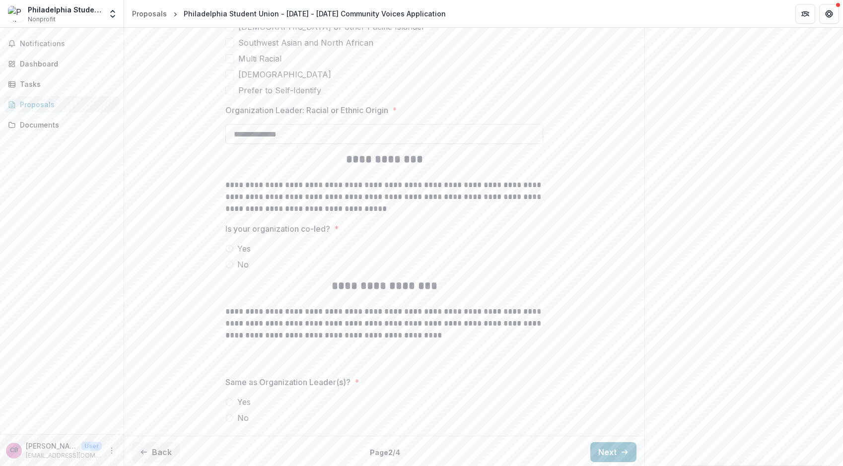
scroll to position [2176, 0]
type input "**********"
click at [229, 264] on span at bounding box center [229, 263] width 8 height 8
click at [230, 401] on span at bounding box center [229, 400] width 8 height 8
click at [607, 446] on button "Next" at bounding box center [613, 450] width 46 height 20
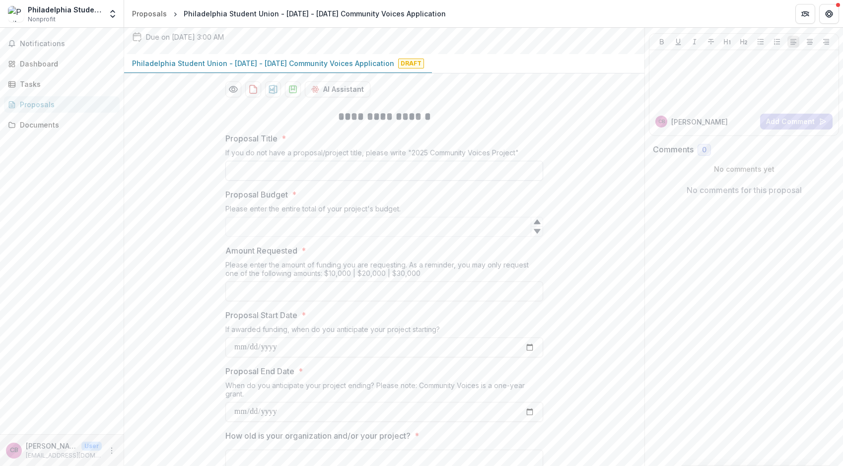
scroll to position [69, 0]
click at [419, 169] on input "Proposal Title *" at bounding box center [384, 170] width 318 height 20
click at [246, 167] on input "**********" at bounding box center [384, 170] width 318 height 20
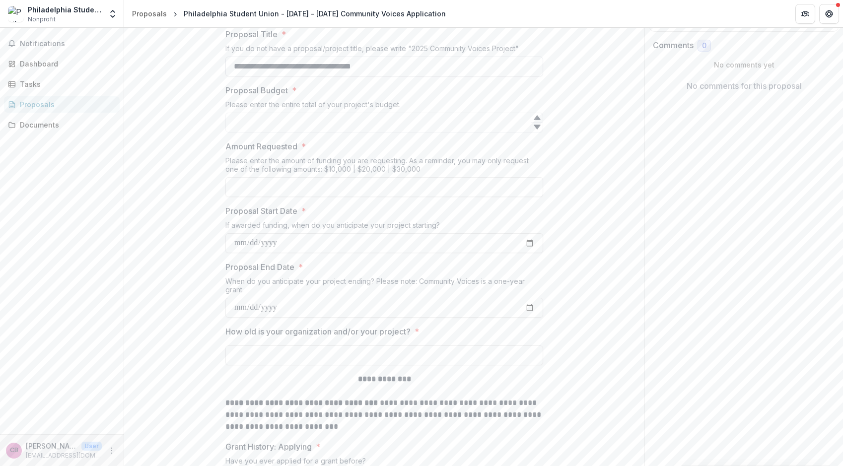
scroll to position [176, 0]
type input "**********"
click at [270, 123] on input "Proposal Budget *" at bounding box center [384, 120] width 318 height 20
type input "*****"
click at [240, 117] on input "*****" at bounding box center [384, 120] width 318 height 20
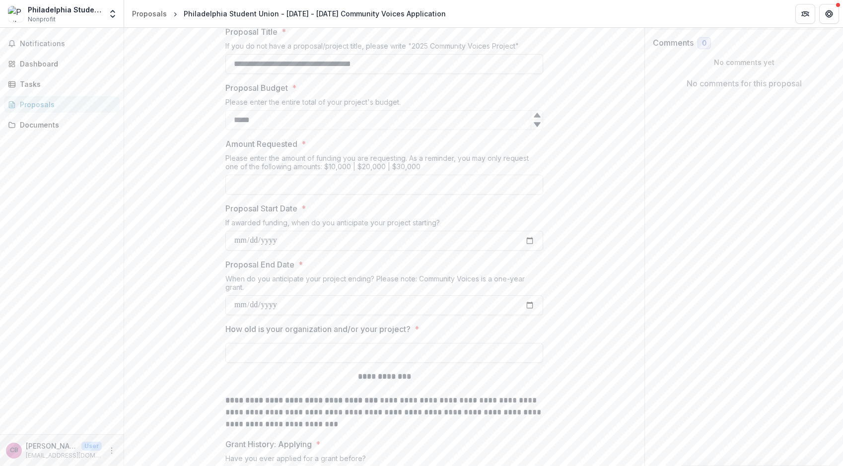
drag, startPoint x: 280, startPoint y: 123, endPoint x: 219, endPoint y: 120, distance: 60.6
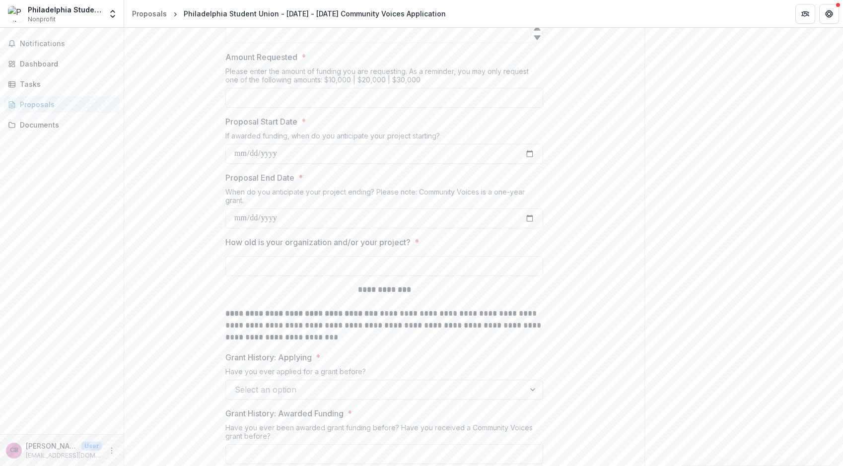
scroll to position [269, 0]
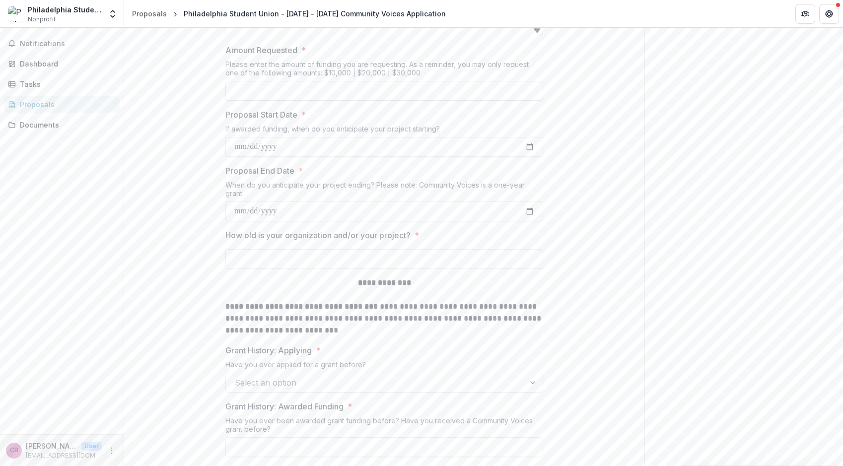
click at [260, 88] on input "Amount Requested *" at bounding box center [384, 91] width 318 height 20
type input "*******"
click at [273, 148] on input "Proposal Start Date *" at bounding box center [384, 147] width 318 height 20
click at [530, 145] on input "Proposal Start Date *" at bounding box center [384, 147] width 318 height 20
type input "**********"
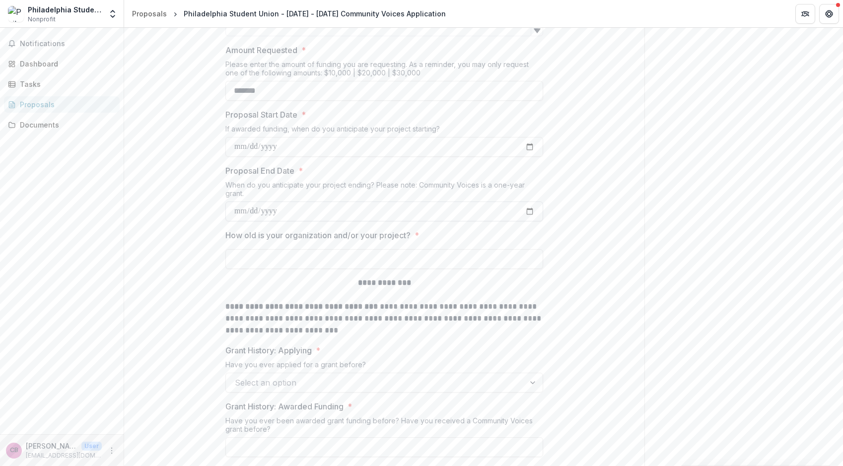
click at [254, 212] on input "Proposal End Date *" at bounding box center [384, 211] width 318 height 20
click at [525, 212] on input "Proposal End Date *" at bounding box center [384, 211] width 318 height 20
type input "**********"
click at [310, 261] on input "How old is your organization and/or your project? *" at bounding box center [384, 259] width 318 height 20
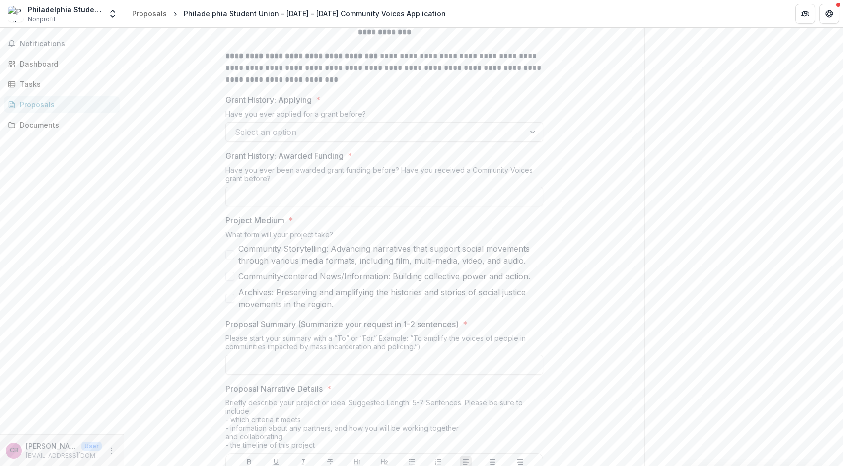
scroll to position [521, 0]
type input "**********"
click at [263, 129] on div at bounding box center [375, 131] width 281 height 14
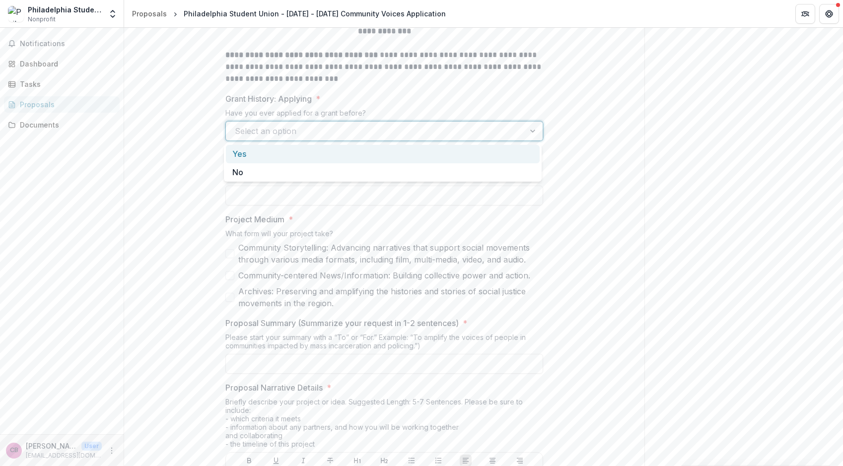
click at [264, 147] on div "Yes" at bounding box center [383, 154] width 314 height 18
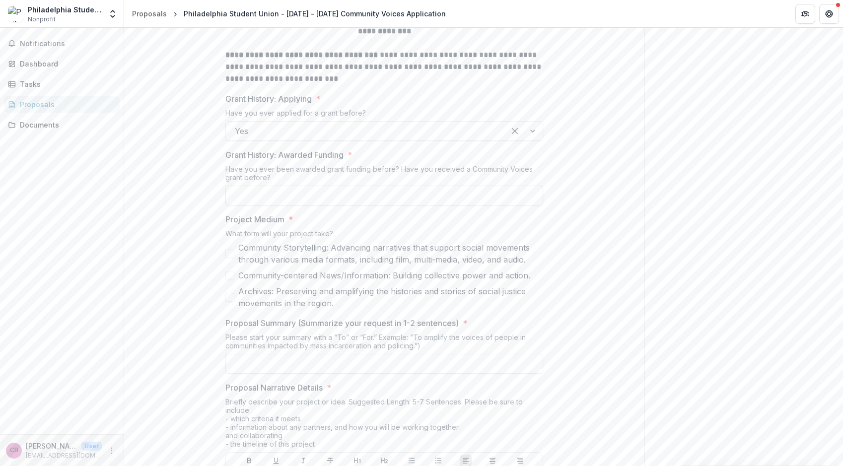
click at [273, 193] on input "Grant History: Awarded Funding *" at bounding box center [384, 196] width 318 height 20
type input "*"
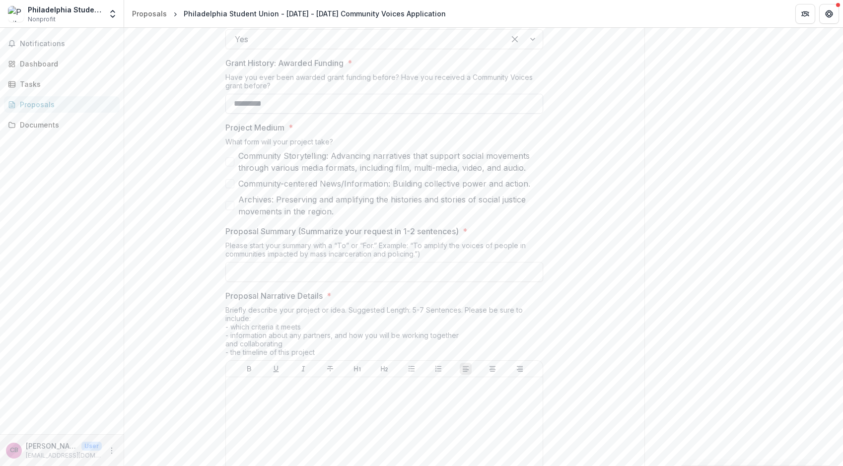
scroll to position [617, 0]
type input "*********"
click at [228, 155] on span at bounding box center [229, 157] width 9 height 9
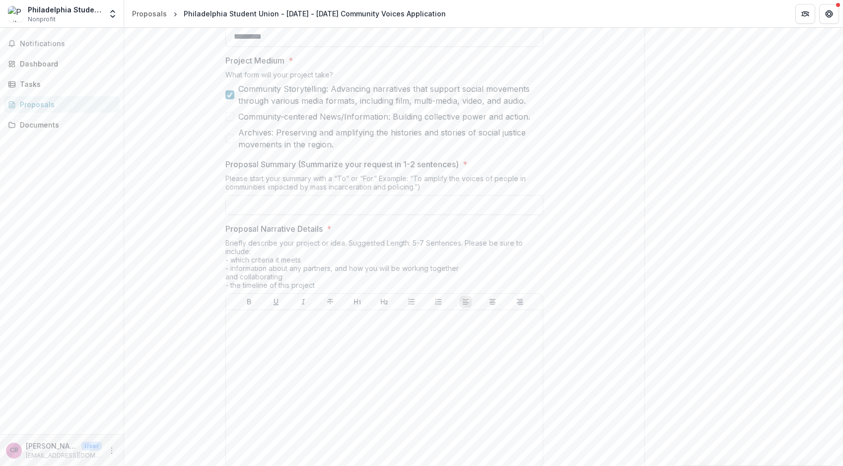
scroll to position [693, 0]
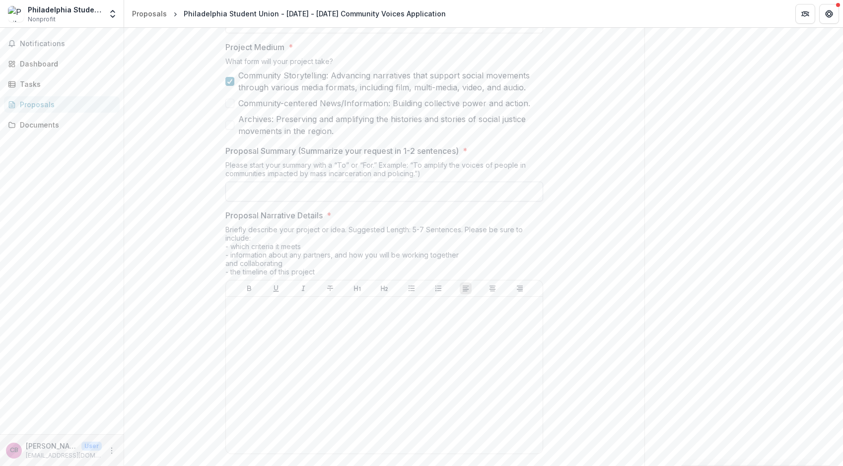
click at [262, 192] on input "Proposal Summary (Summarize your request in 1-2 sentences) *" at bounding box center [384, 192] width 318 height 20
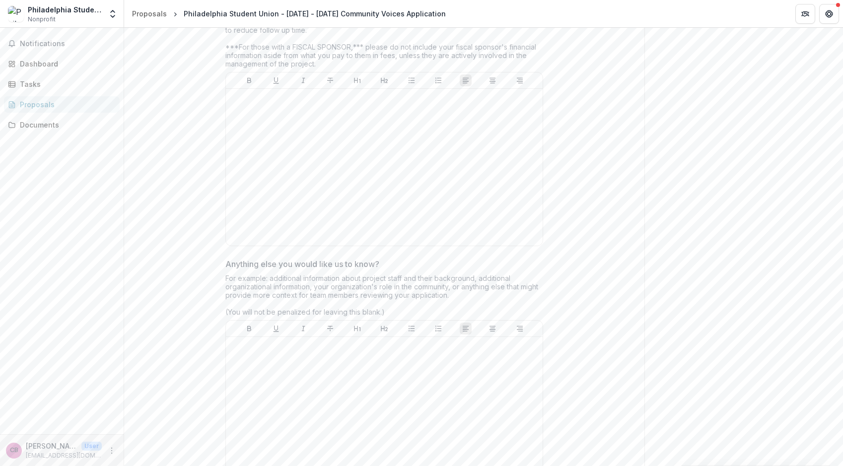
scroll to position [2625, 0]
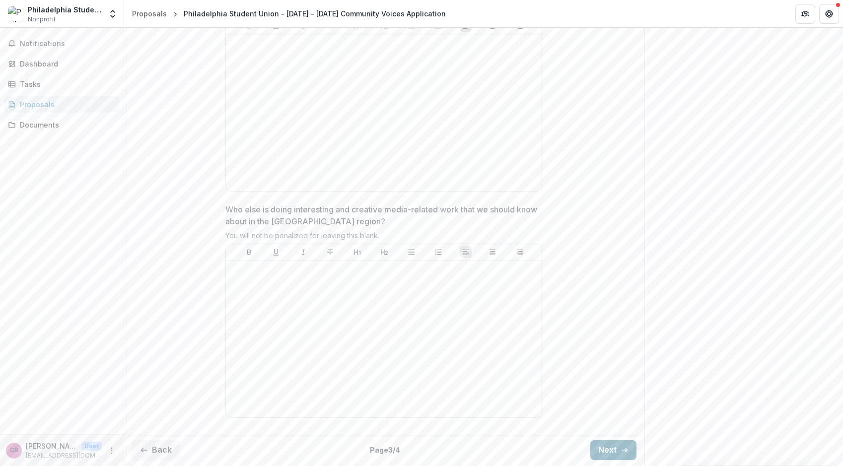
type input "**"
click at [616, 455] on button "Next" at bounding box center [613, 450] width 46 height 20
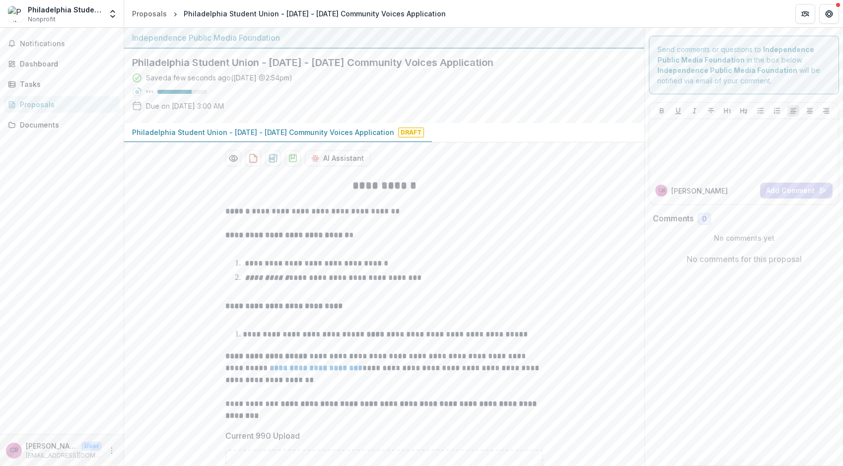
scroll to position [152, 0]
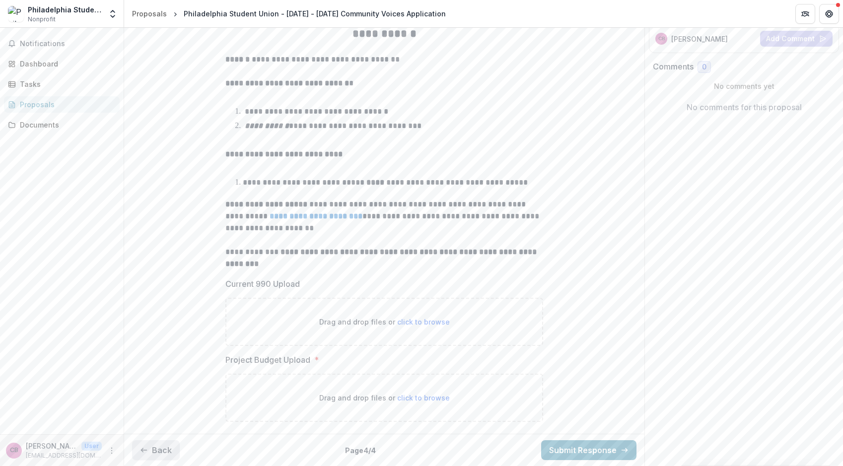
click at [161, 448] on button "Back" at bounding box center [156, 450] width 48 height 20
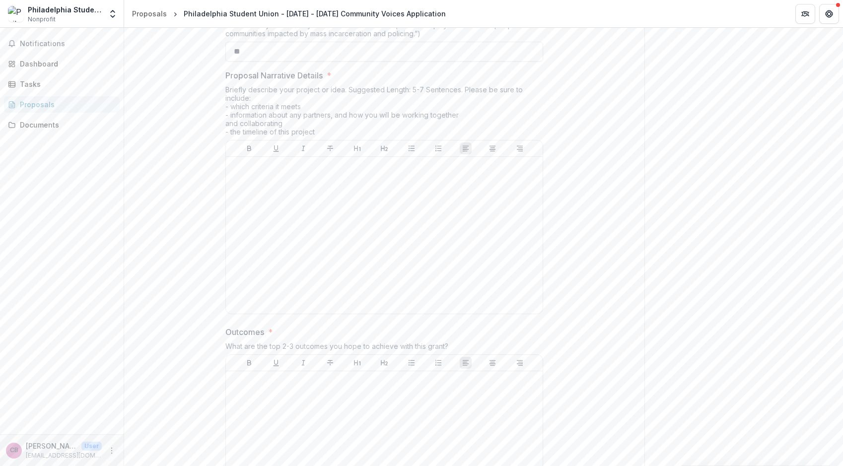
scroll to position [0, 0]
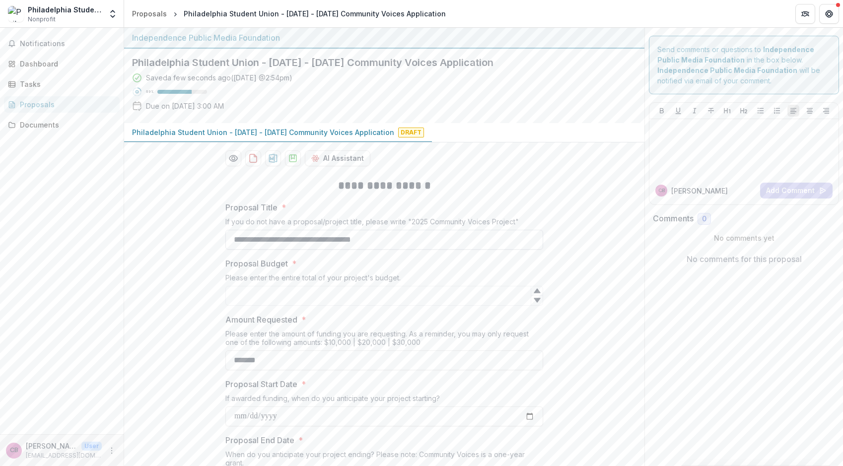
click at [330, 238] on input "**********" at bounding box center [384, 240] width 318 height 20
click at [350, 239] on input "**********" at bounding box center [384, 240] width 318 height 20
type input "**********"
